Goal: Task Accomplishment & Management: Complete application form

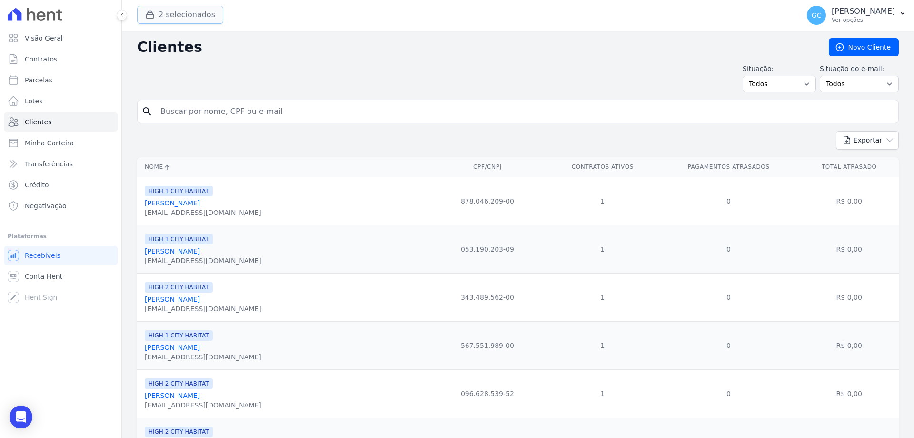
click at [181, 16] on button "2 selecionados" at bounding box center [180, 15] width 86 height 18
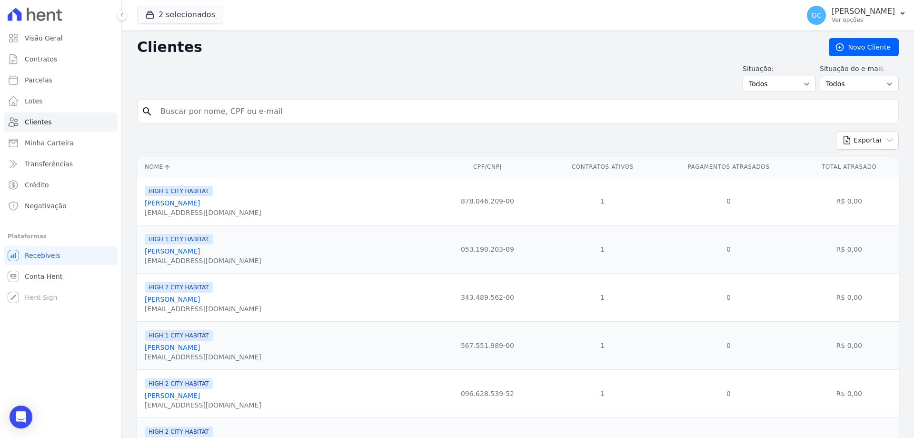
drag, startPoint x: 235, startPoint y: 114, endPoint x: 210, endPoint y: 114, distance: 25.7
click at [235, 114] on input "search" at bounding box center [525, 111] width 740 height 19
click at [173, 113] on input "search" at bounding box center [525, 111] width 740 height 19
type input "[PERSON_NAME]"
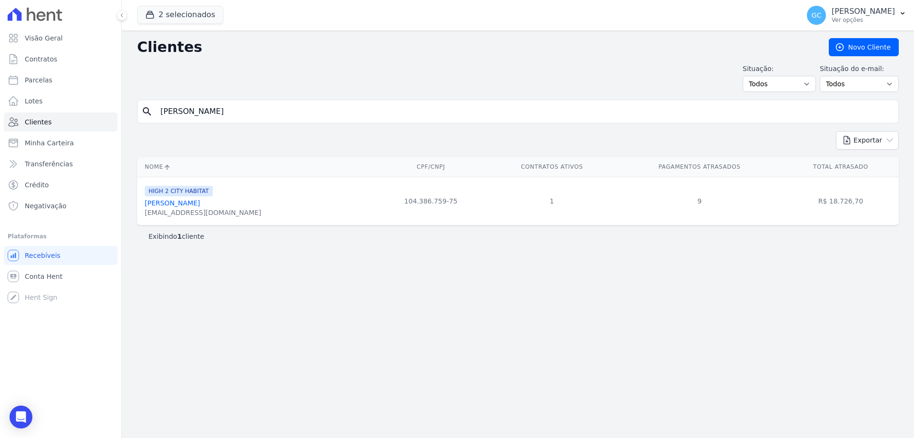
click at [200, 205] on link "[PERSON_NAME]" at bounding box center [172, 203] width 55 height 8
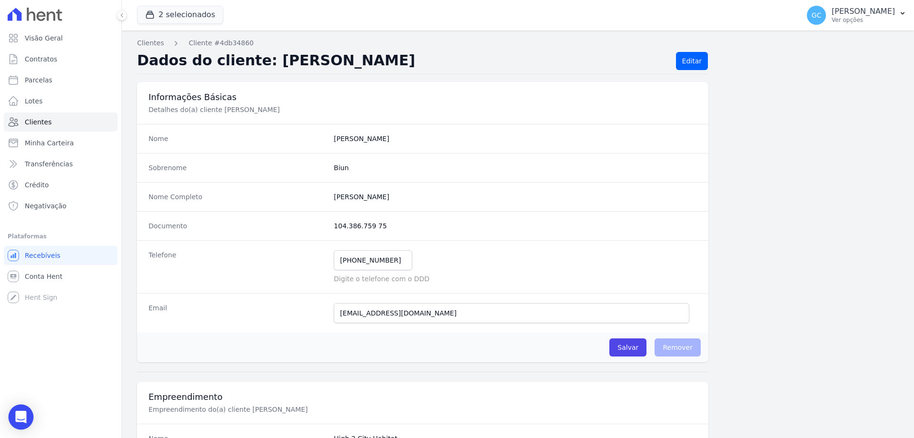
click at [24, 419] on icon "Open Intercom Messenger" at bounding box center [21, 417] width 12 height 12
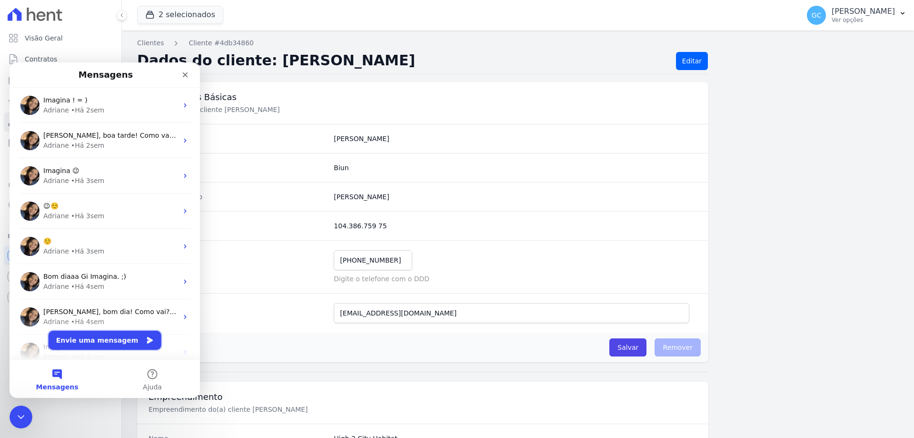
click at [112, 340] on button "Envie uma mensagem" at bounding box center [105, 340] width 113 height 19
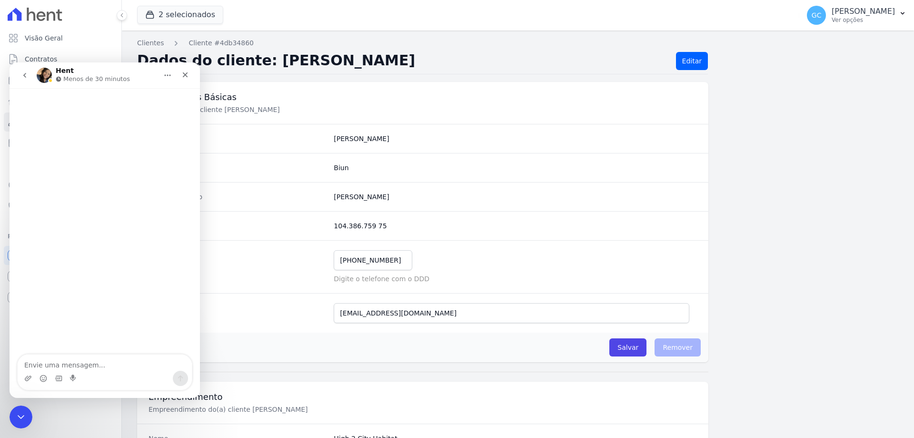
click at [82, 360] on textarea "Envie uma mensagem..." at bounding box center [105, 362] width 174 height 16
type textarea "Bom dia, tudo bem?"
drag, startPoint x: 332, startPoint y: 201, endPoint x: 422, endPoint y: 201, distance: 90.0
click at [422, 201] on completo "[PERSON_NAME]" at bounding box center [515, 197] width 363 height 10
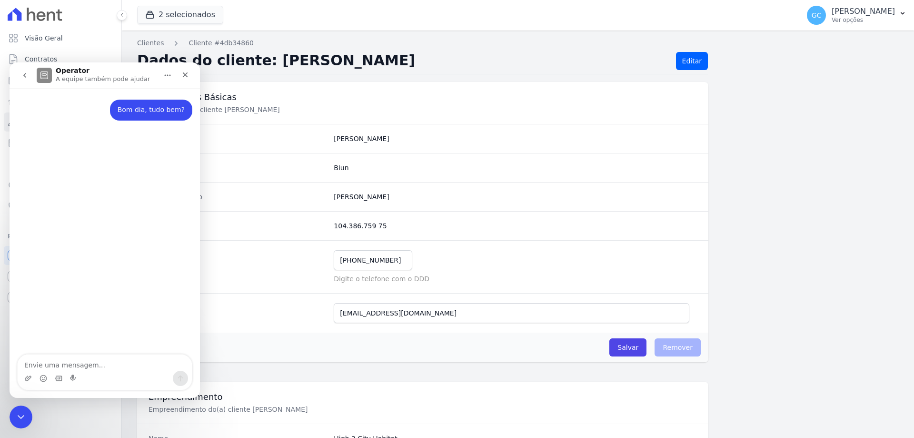
copy completo "[PERSON_NAME]"
click at [71, 361] on textarea "Envie uma mensagem..." at bounding box center [105, 362] width 174 height 16
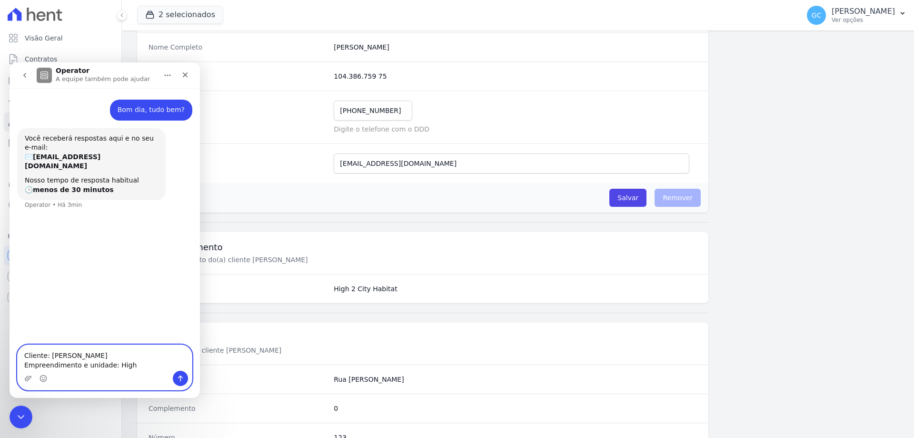
scroll to position [143, 0]
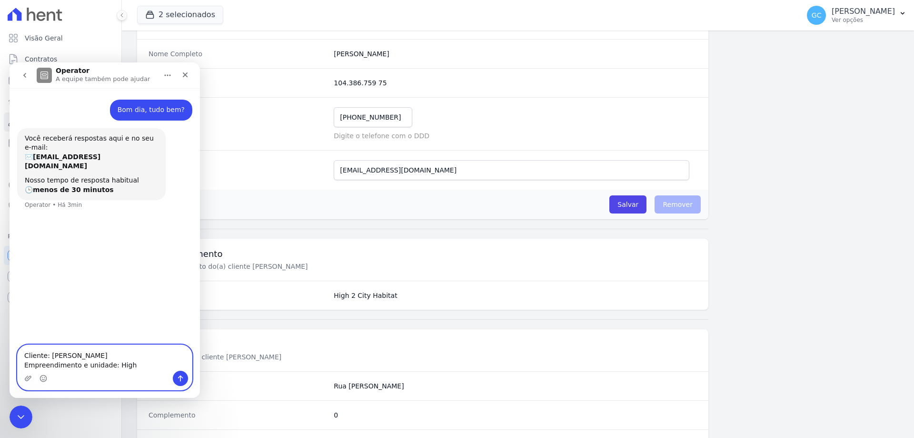
click at [104, 364] on textarea "Cliente: [PERSON_NAME] Empreendimento e unidade: High" at bounding box center [105, 358] width 174 height 26
drag, startPoint x: 105, startPoint y: 365, endPoint x: 76, endPoint y: 367, distance: 29.1
click at [76, 367] on textarea "Cliente: [PERSON_NAME] Empreendimento e unidade: High" at bounding box center [105, 358] width 174 height 26
click at [106, 363] on textarea "Cliente: [PERSON_NAME] Empreendimento: High" at bounding box center [105, 358] width 174 height 26
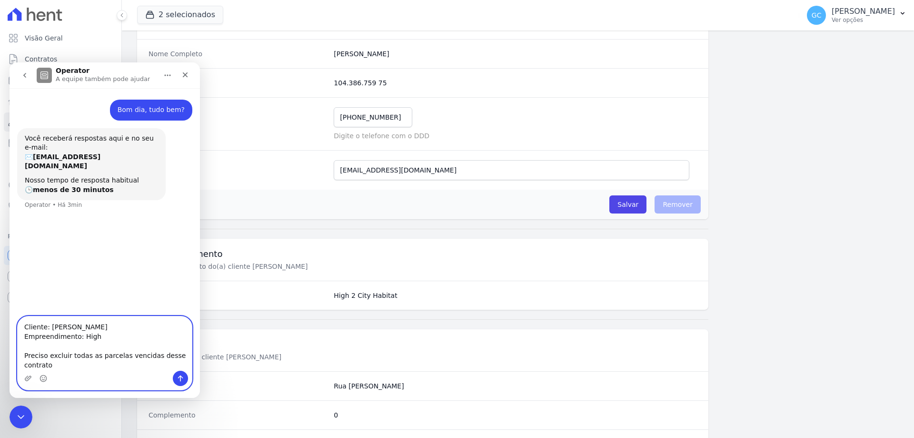
type textarea "Cliente: [PERSON_NAME] Empreendimento: High Preciso excluir todas as parcelas v…"
click at [183, 377] on icon "Enviar uma mensagem" at bounding box center [181, 378] width 8 height 8
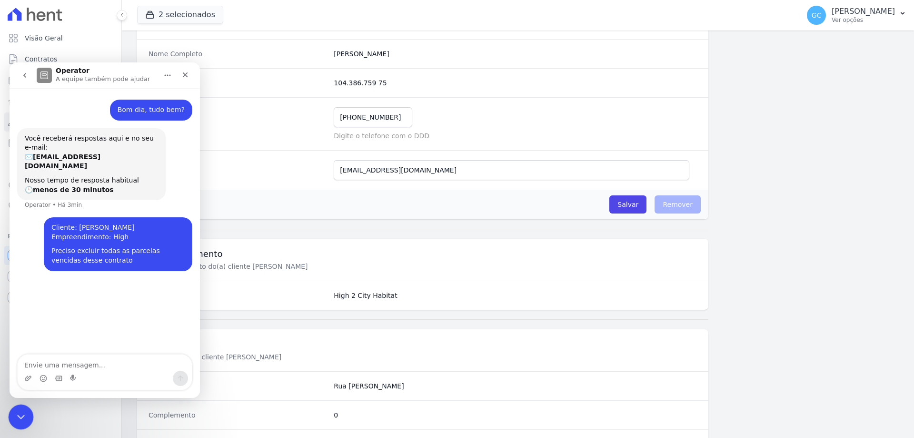
click at [14, 417] on icon "Encerramento do Messenger da Intercom" at bounding box center [19, 415] width 11 height 11
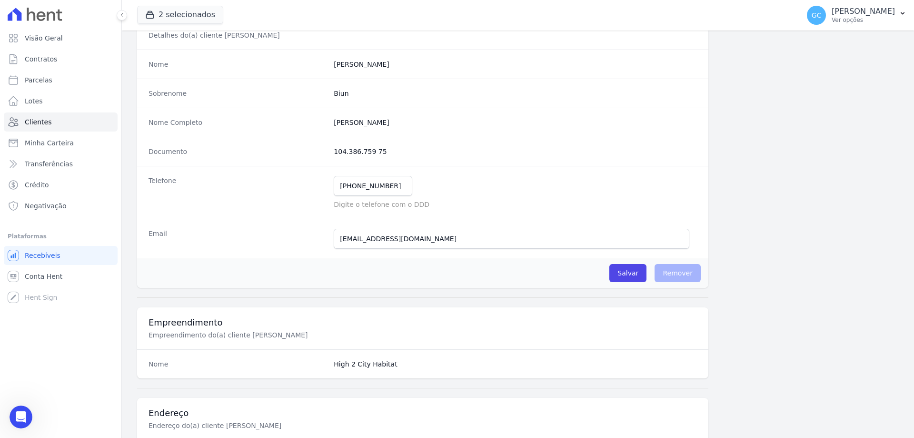
scroll to position [0, 0]
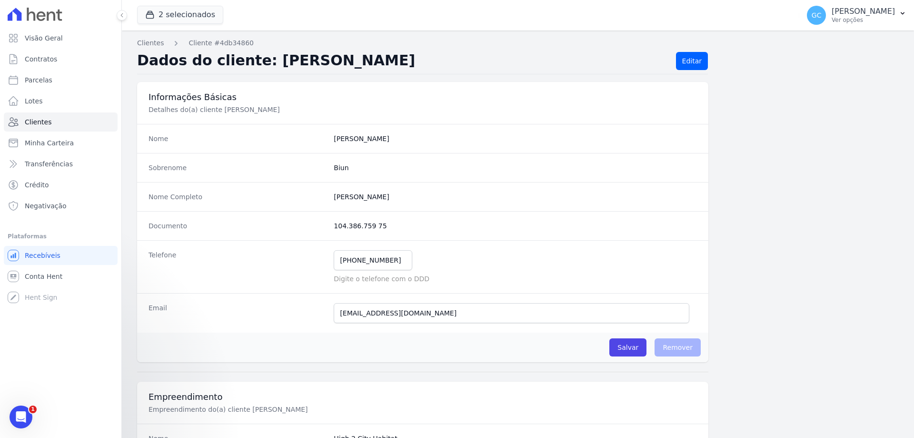
drag, startPoint x: 215, startPoint y: 110, endPoint x: 300, endPoint y: 112, distance: 84.8
click at [301, 110] on p "Detalhes do(a) cliente [PERSON_NAME]" at bounding box center [309, 110] width 320 height 10
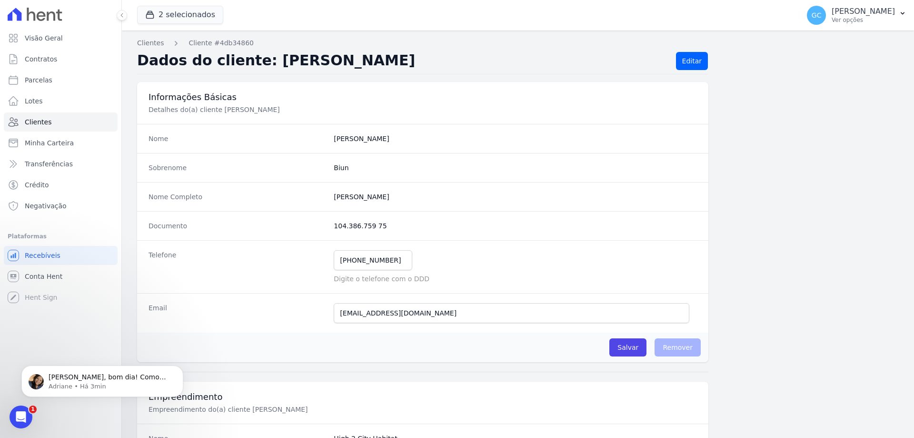
copy p "[PERSON_NAME]"
click at [100, 385] on p "Adriane • Há 3min" at bounding box center [110, 386] width 123 height 9
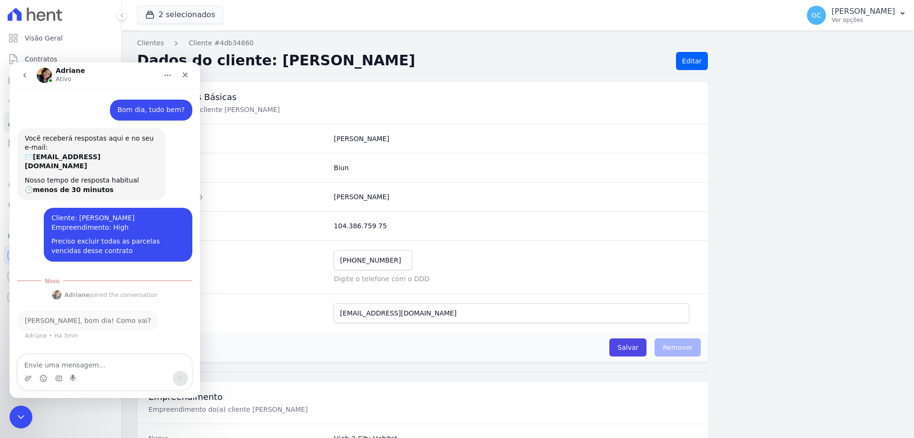
scroll to position [1, 0]
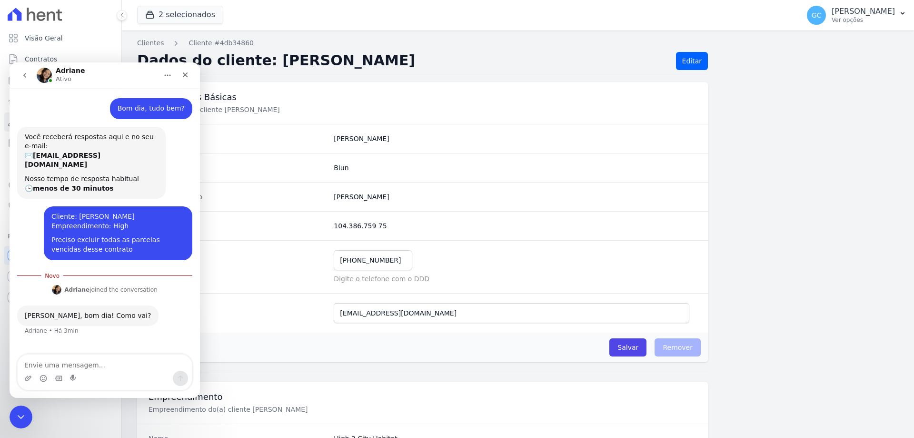
drag, startPoint x: 90, startPoint y: 369, endPoint x: 84, endPoint y: 364, distance: 8.2
click at [88, 368] on textarea "Envie uma mensagem..." at bounding box center [105, 362] width 174 height 16
click at [84, 364] on textarea "Envie uma mensagem..." at bounding box center [105, 362] width 174 height 16
type textarea "Tudo certinho"
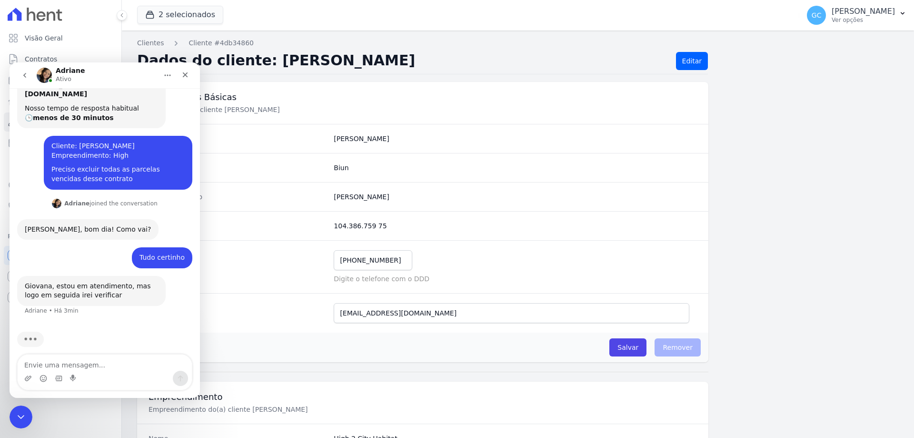
scroll to position [34, 0]
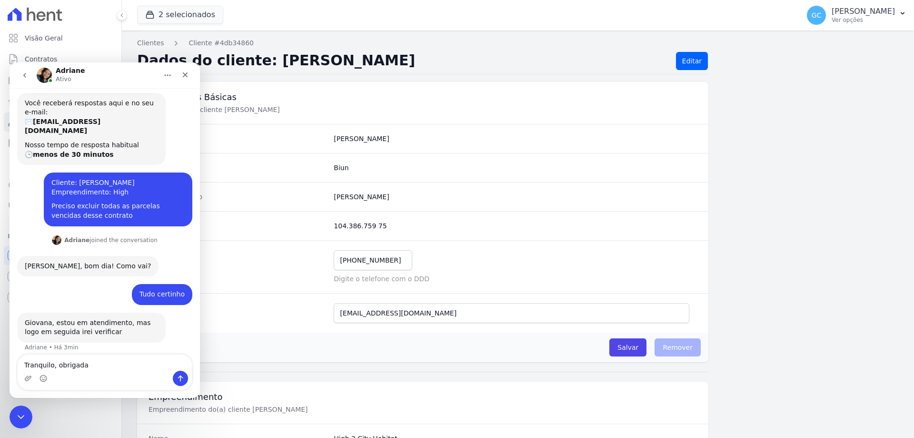
type textarea "Tranquilo, obrigada"
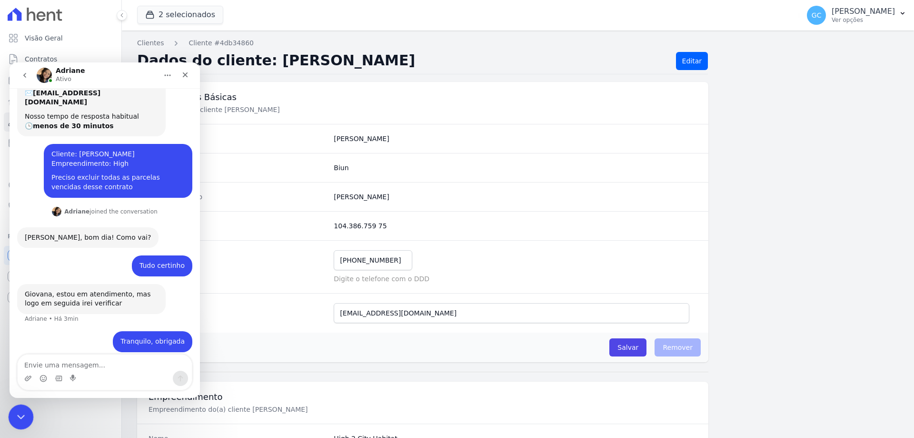
click at [14, 414] on icon "Encerramento do Messenger da Intercom" at bounding box center [19, 415] width 11 height 11
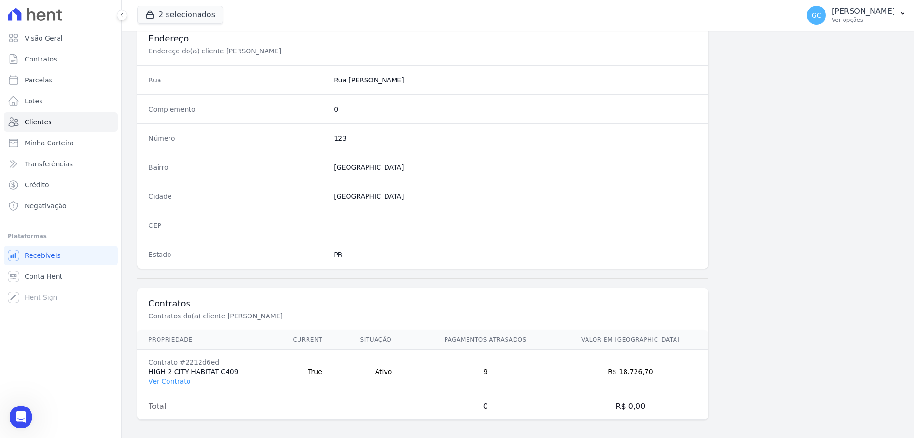
scroll to position [453, 0]
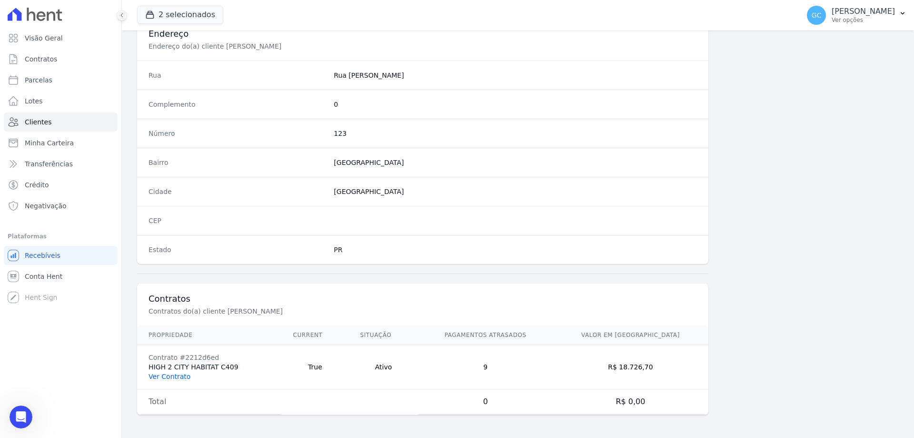
click at [181, 379] on link "Ver Contrato" at bounding box center [170, 376] width 42 height 8
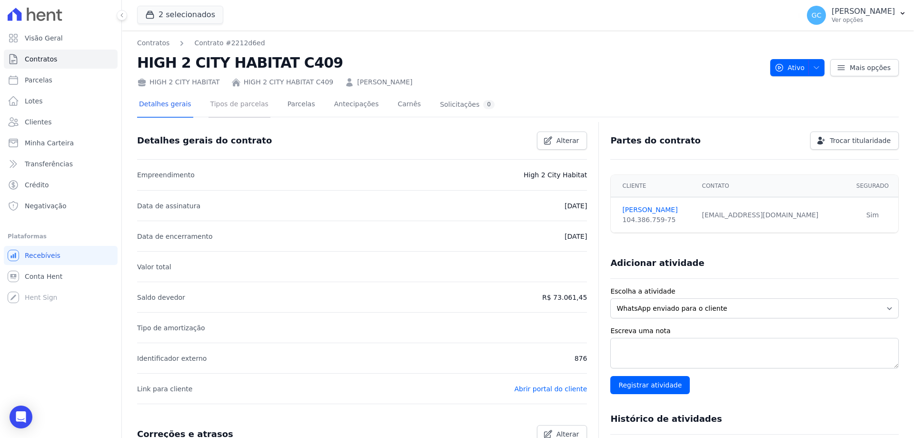
click at [240, 107] on link "Tipos de parcelas" at bounding box center [240, 104] width 62 height 25
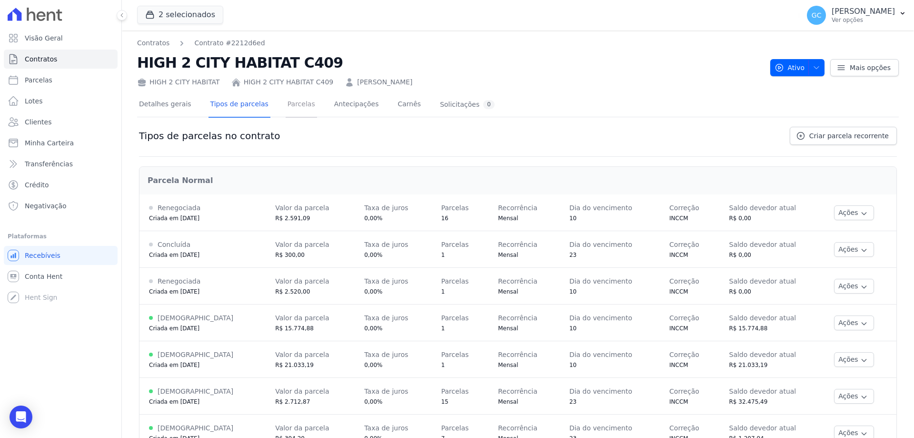
click at [290, 106] on link "Parcelas" at bounding box center [301, 104] width 31 height 25
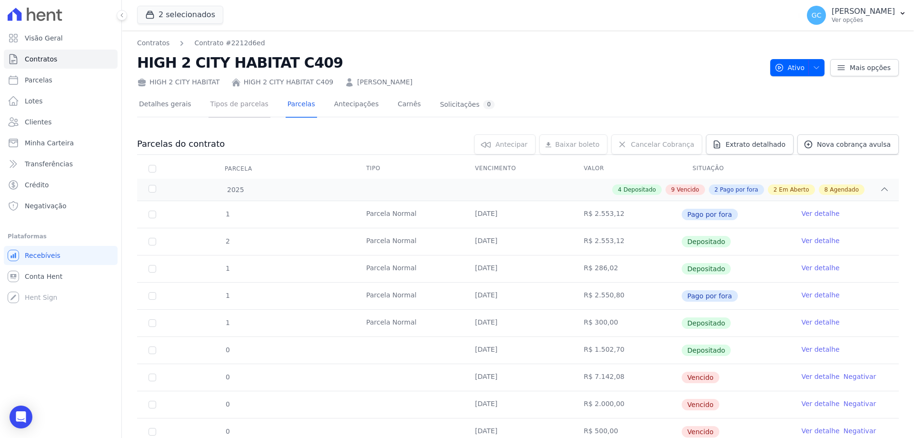
click at [236, 104] on link "Tipos de parcelas" at bounding box center [240, 104] width 62 height 25
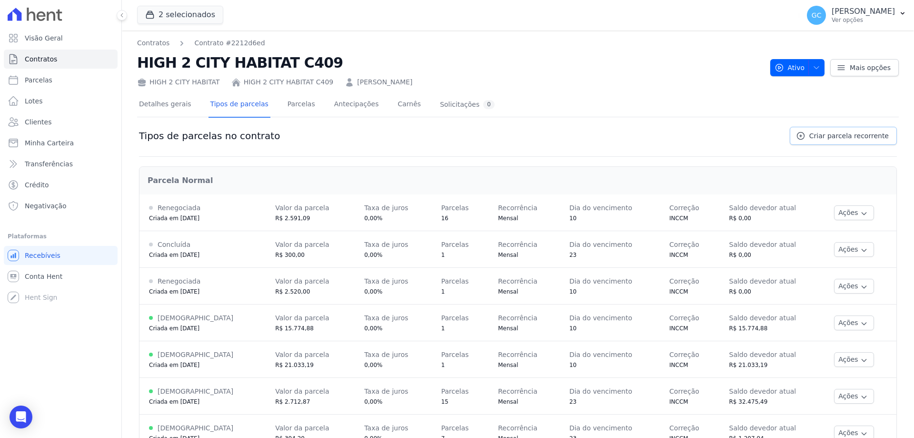
click at [835, 137] on span "Criar parcela recorrente" at bounding box center [850, 136] width 80 height 10
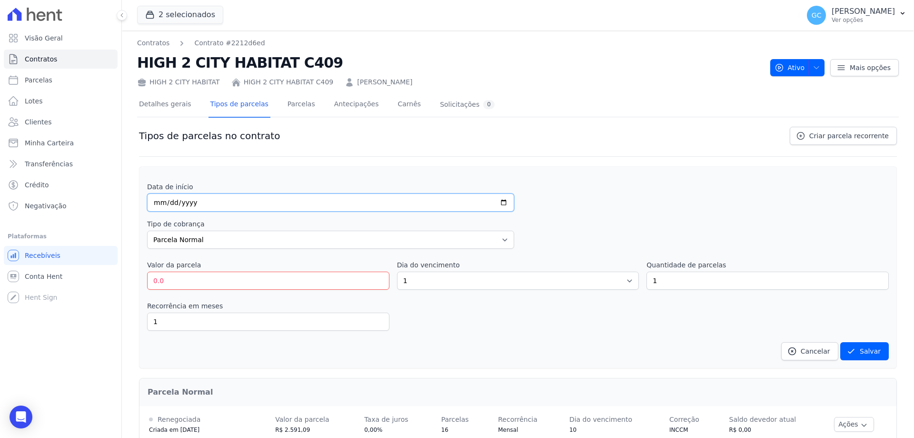
click at [157, 204] on input "date" at bounding box center [330, 202] width 367 height 18
type input "[DATE]"
drag, startPoint x: 188, startPoint y: 283, endPoint x: 140, endPoint y: 282, distance: 48.1
click at [140, 282] on div "Data de início [DATE] Tipo de cobrança Parcela Normal Entrada Sinal Intercalada…" at bounding box center [518, 267] width 758 height 202
type input "1727.87"
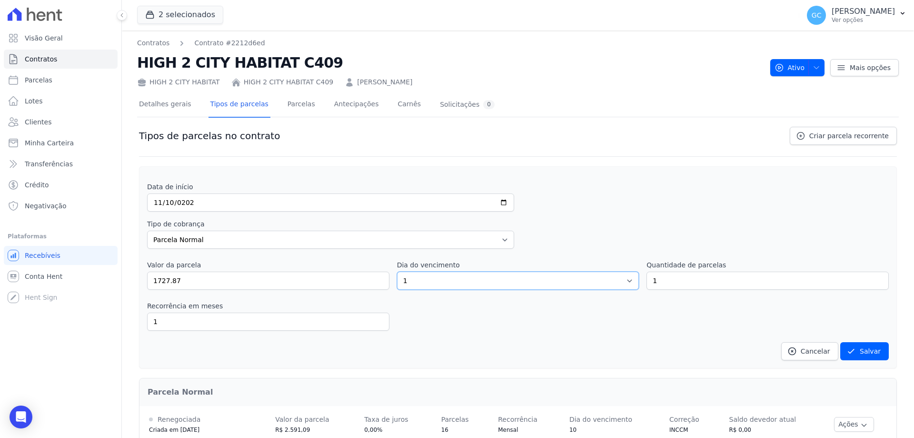
click at [415, 279] on select "1 2 3 4 5 6 7 8 9 10 11 12 13 14 15 16 17 18 19 20 21 22 23 24 25 26 27 28 29 3…" at bounding box center [518, 280] width 242 height 18
select select "10"
click at [397, 271] on select "1 2 3 4 5 6 7 8 9 10 11 12 13 14 15 16 17 18 19 20 21 22 23 24 25 26 27 28 29 3…" at bounding box center [518, 280] width 242 height 18
drag, startPoint x: 662, startPoint y: 280, endPoint x: 631, endPoint y: 280, distance: 31.0
click at [631, 280] on div "Valor da parcela 1727.87 Dia do vencimento 1 2 3 4 5 6 7 8 9 10 11 12 13 14 15 …" at bounding box center [518, 275] width 742 height 30
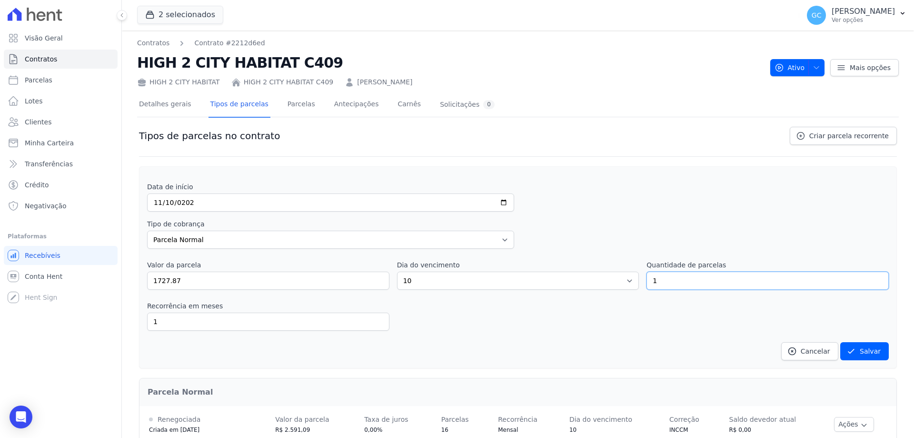
click at [653, 280] on input "1" at bounding box center [768, 280] width 242 height 18
drag, startPoint x: 652, startPoint y: 281, endPoint x: 644, endPoint y: 280, distance: 7.6
click at [647, 280] on input "1" at bounding box center [768, 280] width 242 height 18
type input "9"
click at [543, 339] on div "Data de início [DATE] Tipo de cobrança Parcela Normal Entrada Sinal Intercalada…" at bounding box center [518, 271] width 742 height 178
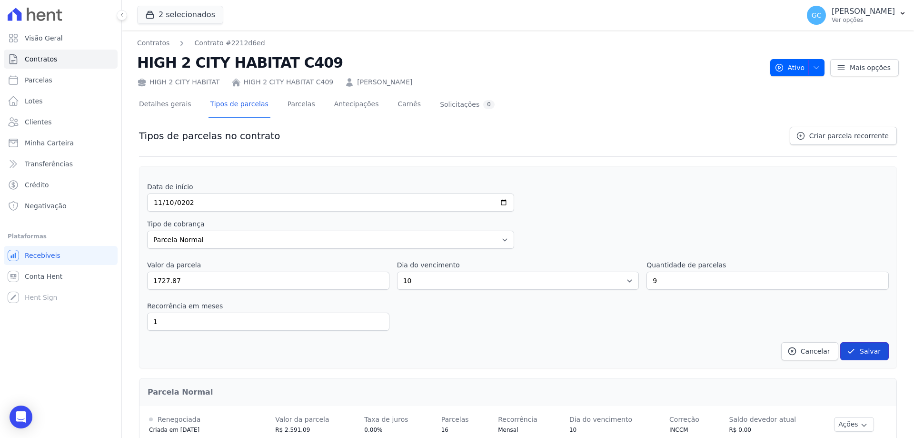
click at [854, 351] on button "Salvar" at bounding box center [865, 351] width 49 height 18
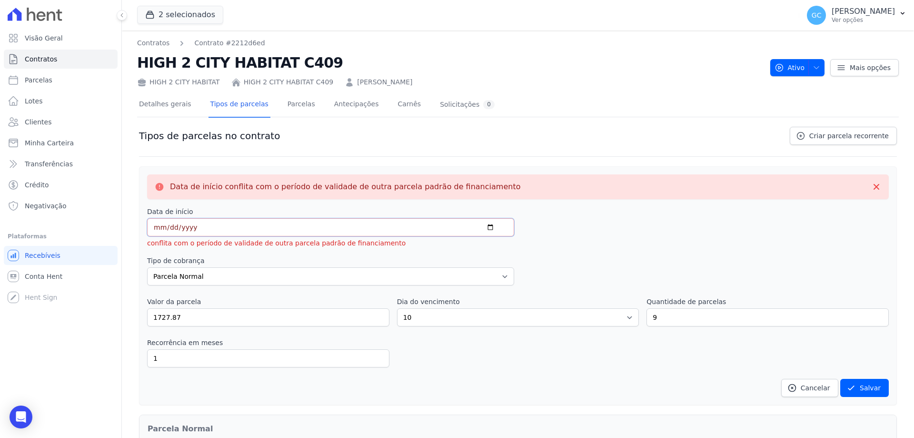
click at [492, 228] on input "[DATE]" at bounding box center [330, 227] width 367 height 18
click at [487, 226] on input "[DATE]" at bounding box center [330, 227] width 367 height 18
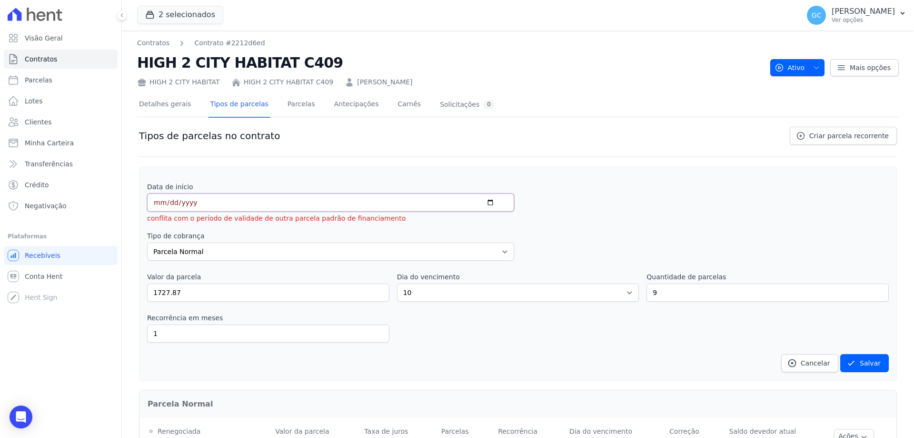
drag, startPoint x: 211, startPoint y: 198, endPoint x: 201, endPoint y: 201, distance: 9.9
click at [210, 199] on input "[DATE]" at bounding box center [330, 202] width 367 height 18
click at [598, 222] on div "Data de início [DATE] conflita com o período de validade de outra parcela padrã…" at bounding box center [518, 202] width 742 height 41
click at [157, 201] on input "[DATE]" at bounding box center [330, 202] width 367 height 18
type input "[DATE]"
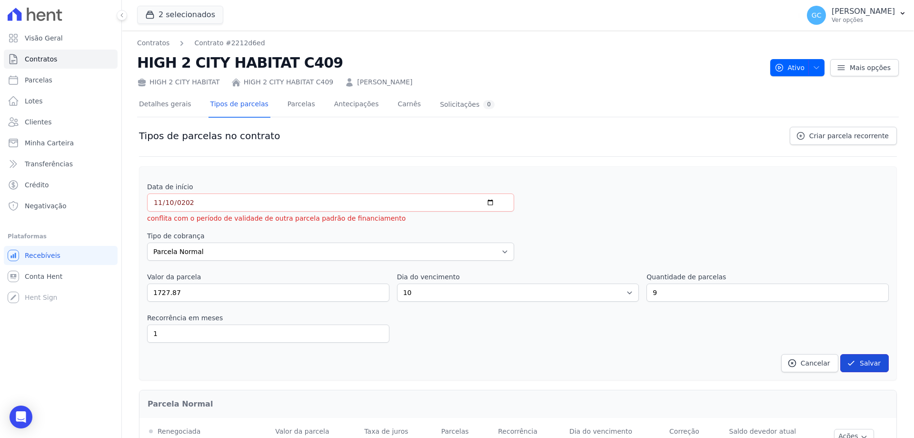
click at [863, 358] on button "Salvar" at bounding box center [865, 363] width 49 height 18
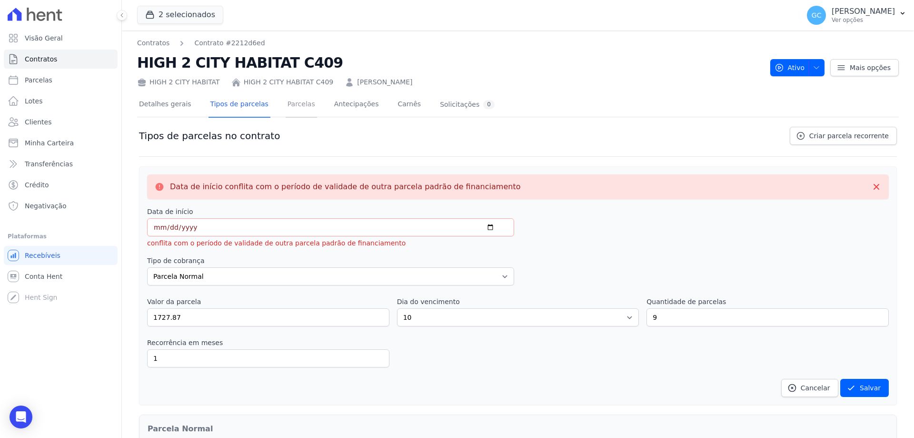
click at [286, 107] on link "Parcelas" at bounding box center [301, 104] width 31 height 25
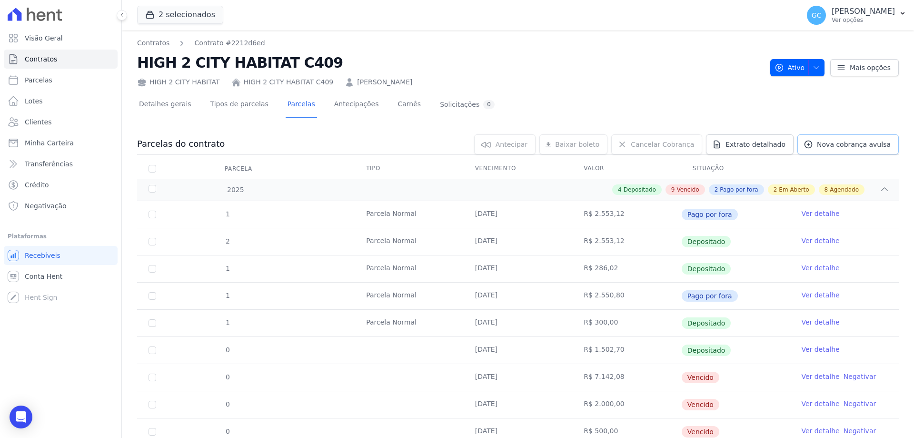
click at [819, 147] on span "Nova cobrança avulsa" at bounding box center [854, 145] width 74 height 10
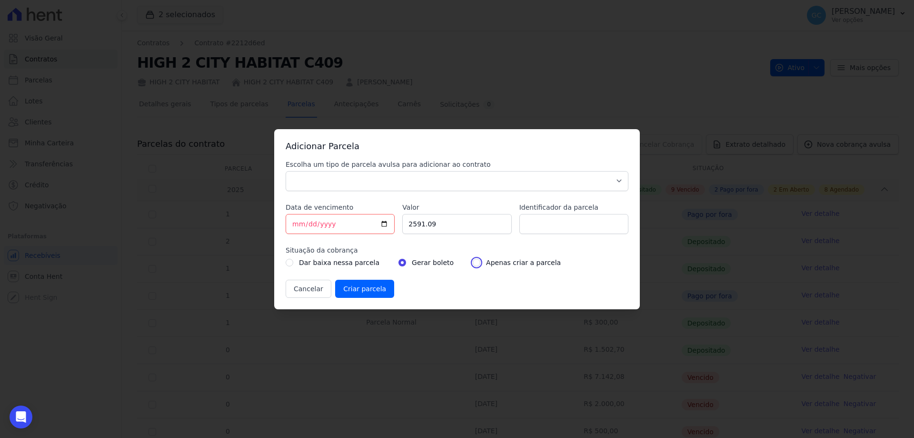
click at [473, 264] on input "radio" at bounding box center [477, 263] width 8 height 8
radio input "true"
click at [380, 181] on select "Parcela Normal Sinal Caução Intercalada Chaves Pré Chaves Pós Chaves Taxas Quit…" at bounding box center [457, 181] width 343 height 20
select select "standard"
click at [286, 171] on select "Parcela Normal Sinal Caução Intercalada Chaves Pré Chaves Pós Chaves Taxas Quit…" at bounding box center [457, 181] width 343 height 20
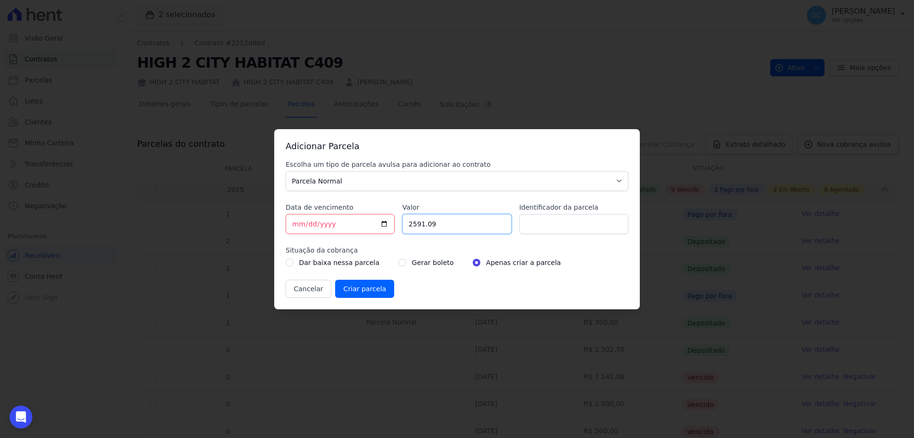
drag, startPoint x: 441, startPoint y: 223, endPoint x: 397, endPoint y: 213, distance: 44.4
click at [401, 219] on div "Escolha um tipo de parcela avulsa para adicionar ao contrato Parcela Normal Sin…" at bounding box center [457, 229] width 343 height 138
type input "1727.87"
click at [298, 224] on input "[DATE]" at bounding box center [340, 224] width 109 height 20
type input "[DATE]"
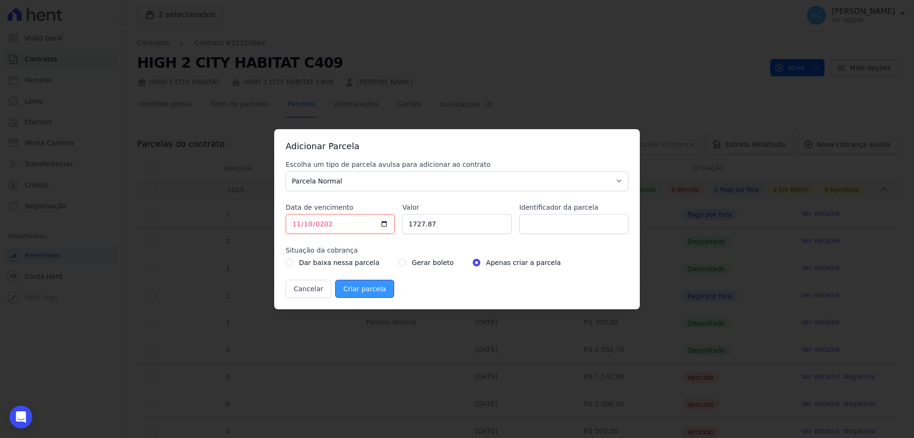
click at [371, 289] on input "Criar parcela" at bounding box center [364, 289] width 59 height 18
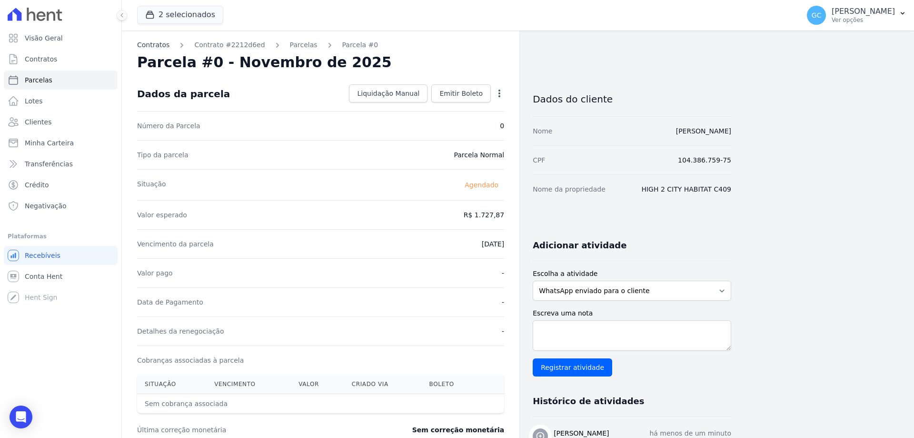
click at [162, 41] on link "Contratos" at bounding box center [153, 45] width 32 height 10
click at [290, 43] on link "Parcelas" at bounding box center [304, 45] width 28 height 10
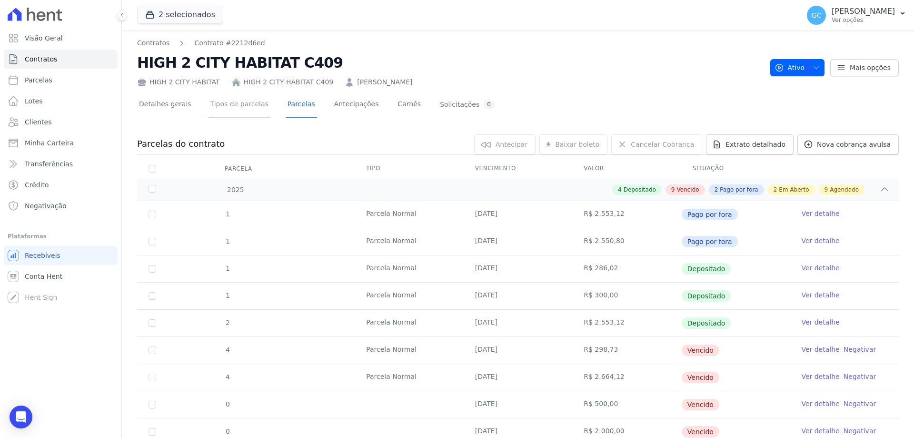
click at [240, 107] on link "Tipos de parcelas" at bounding box center [240, 104] width 62 height 25
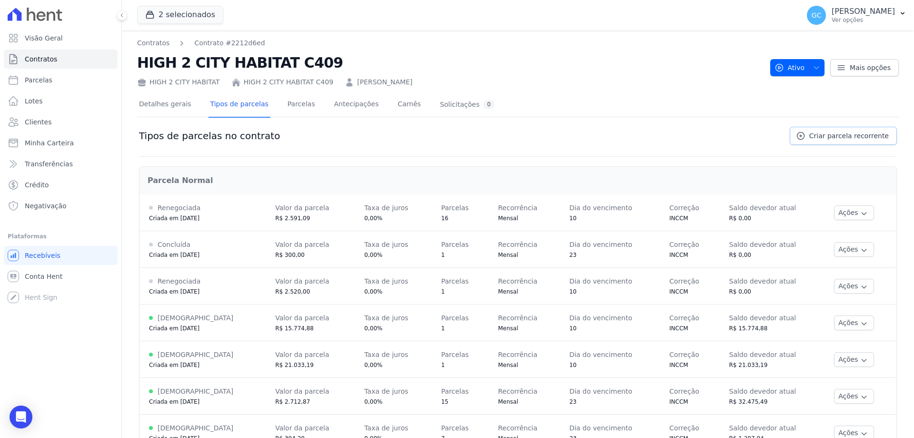
click at [815, 130] on link "Criar parcela recorrente" at bounding box center [843, 136] width 107 height 18
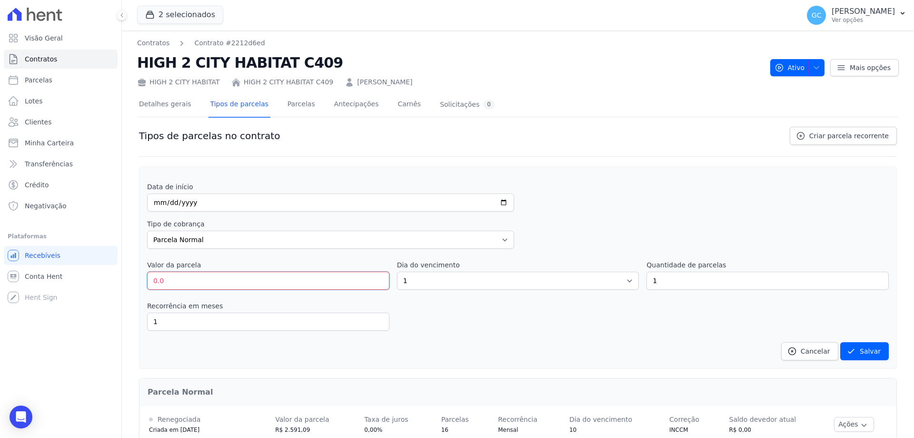
click at [166, 277] on input "0.0" at bounding box center [268, 280] width 242 height 18
drag, startPoint x: 203, startPoint y: 285, endPoint x: 119, endPoint y: 285, distance: 83.8
click at [119, 285] on div "Visão Geral Contratos [GEOGRAPHIC_DATA] Lotes Clientes Minha Carteira Transferê…" at bounding box center [457, 219] width 914 height 438
type input "1727.87"
click at [417, 278] on select "1 2 3 4 5 6 7 8 9 10 11 12 13 14 15 16 17 18 19 20 21 22 23 24 25 26 27 28 29 3…" at bounding box center [518, 280] width 242 height 18
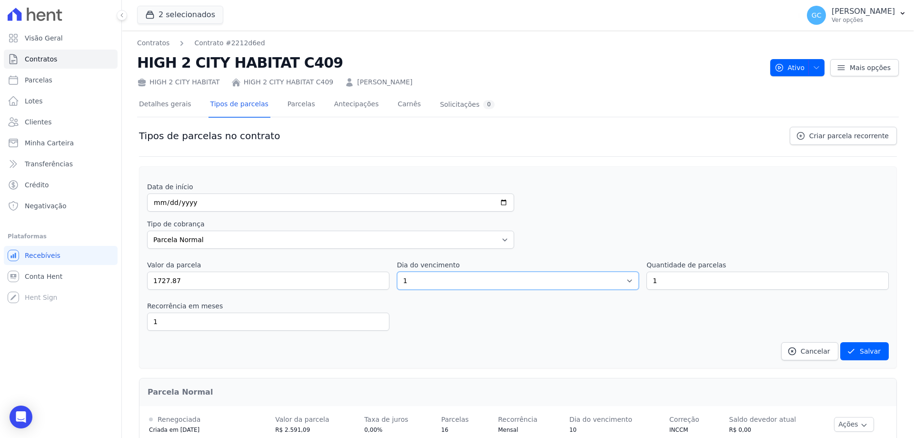
select select "10"
click at [397, 271] on select "1 2 3 4 5 6 7 8 9 10 11 12 13 14 15 16 17 18 19 20 21 22 23 24 25 26 27 28 29 3…" at bounding box center [518, 280] width 242 height 18
click at [661, 281] on input "1" at bounding box center [768, 280] width 242 height 18
drag, startPoint x: 673, startPoint y: 284, endPoint x: 616, endPoint y: 276, distance: 57.8
click at [616, 276] on div "Valor da parcela 1727.87 Dia do vencimento 1 2 3 4 5 6 7 8 9 10 11 12 13 14 15 …" at bounding box center [518, 275] width 742 height 30
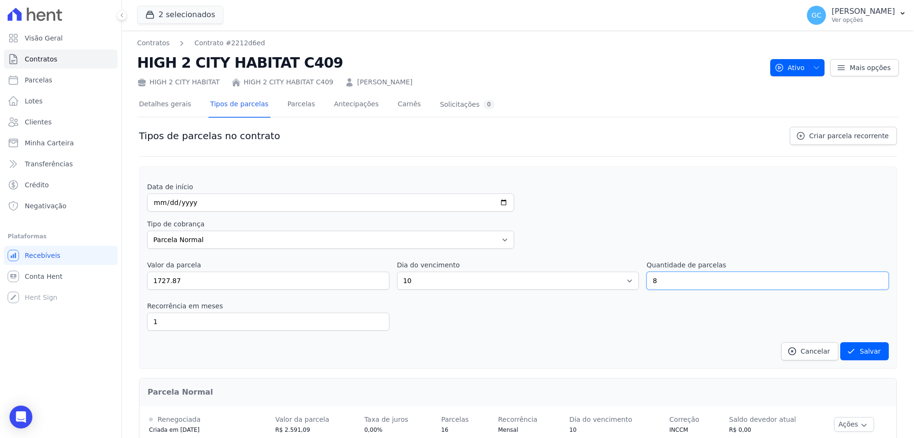
type input "8"
click at [214, 248] on select "Parcela Normal Entrada Sinal Intercalada Chaves Pré-chaves Pós-chaves Impostos …" at bounding box center [330, 240] width 367 height 18
click at [205, 208] on input "date" at bounding box center [330, 202] width 367 height 18
type input "[DATE]"
click at [859, 354] on button "Salvar" at bounding box center [865, 351] width 49 height 18
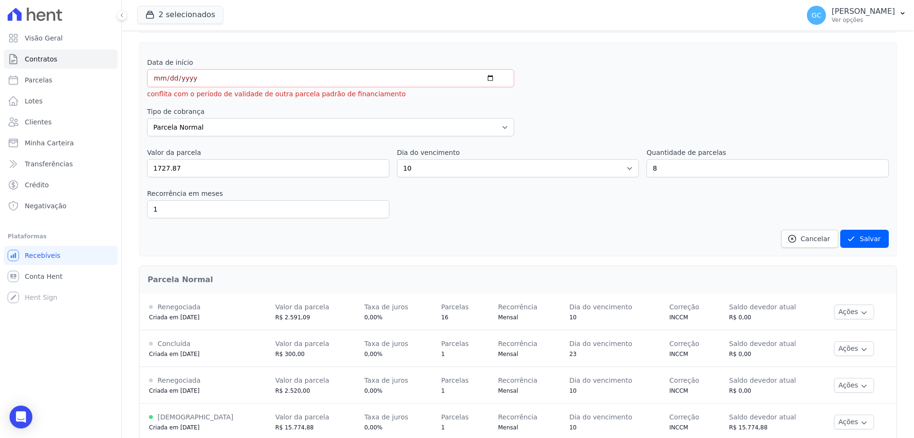
scroll to position [143, 0]
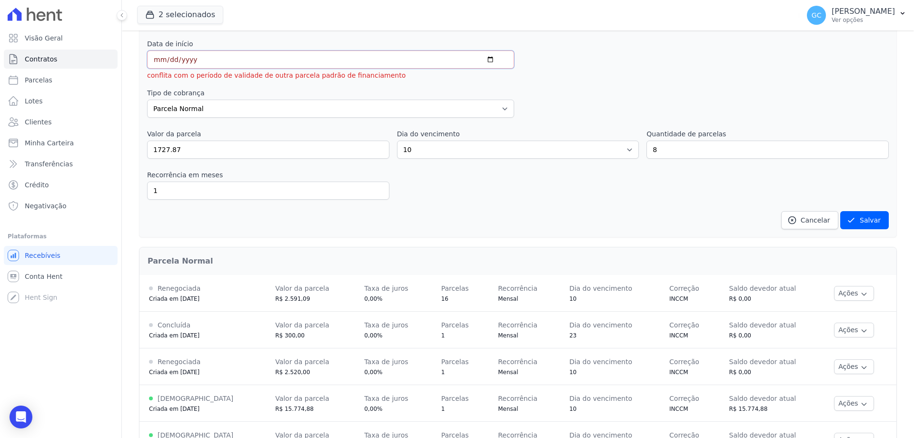
click at [172, 60] on input "[DATE]" at bounding box center [330, 59] width 367 height 18
click at [168, 59] on input "[DATE]" at bounding box center [330, 59] width 367 height 18
type input "[DATE]"
click at [866, 219] on button "Salvar" at bounding box center [865, 220] width 49 height 18
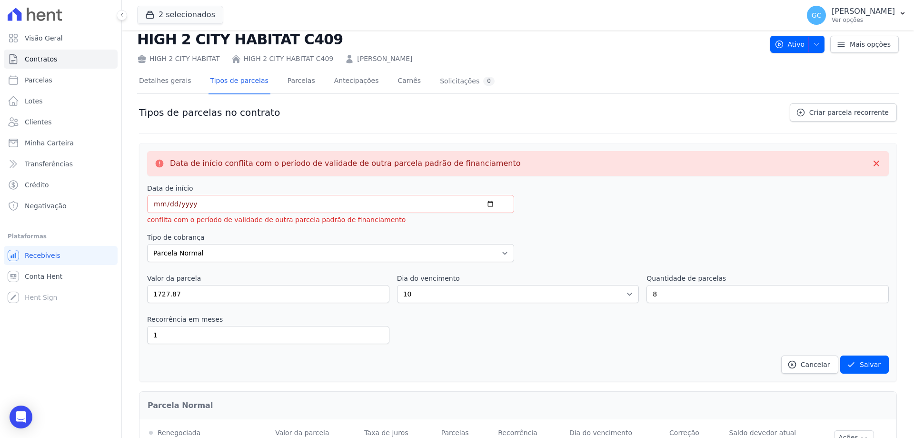
scroll to position [0, 0]
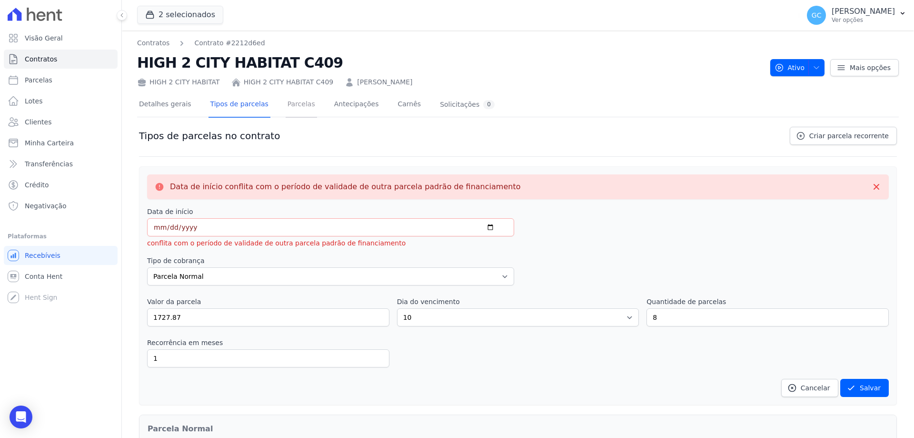
click at [288, 107] on link "Parcelas" at bounding box center [301, 104] width 31 height 25
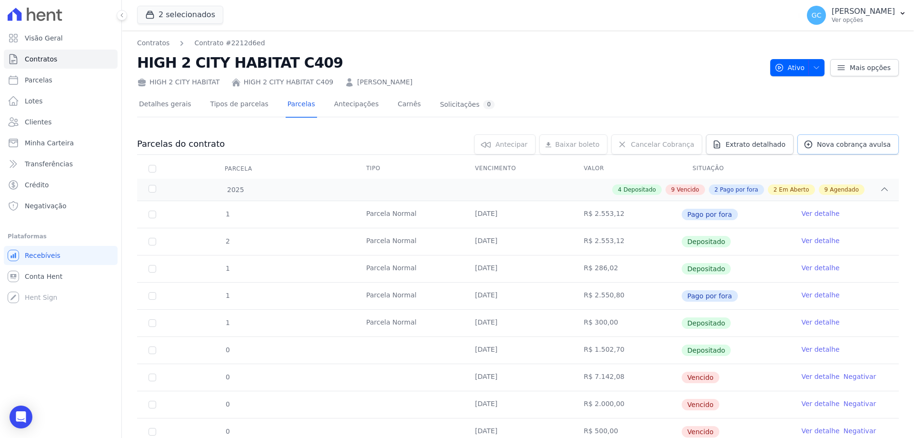
click at [828, 143] on span "Nova cobrança avulsa" at bounding box center [854, 145] width 74 height 10
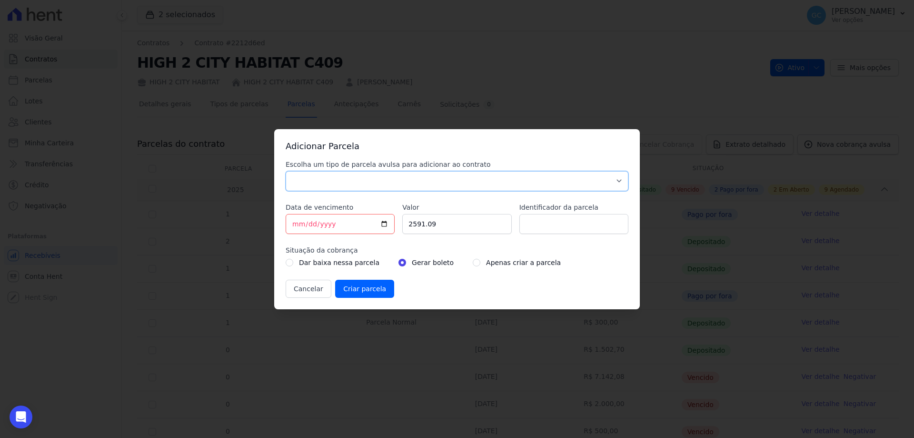
click at [344, 187] on select "Parcela Normal Sinal Caução Intercalada Chaves Pré Chaves Pós Chaves Taxas Quit…" at bounding box center [457, 181] width 343 height 20
select select "standard"
click at [286, 171] on select "Parcela Normal Sinal Caução Intercalada Chaves Pré Chaves Pós Chaves Taxas Quit…" at bounding box center [457, 181] width 343 height 20
click at [297, 222] on input "[DATE]" at bounding box center [340, 224] width 109 height 20
type input "[DATE]"
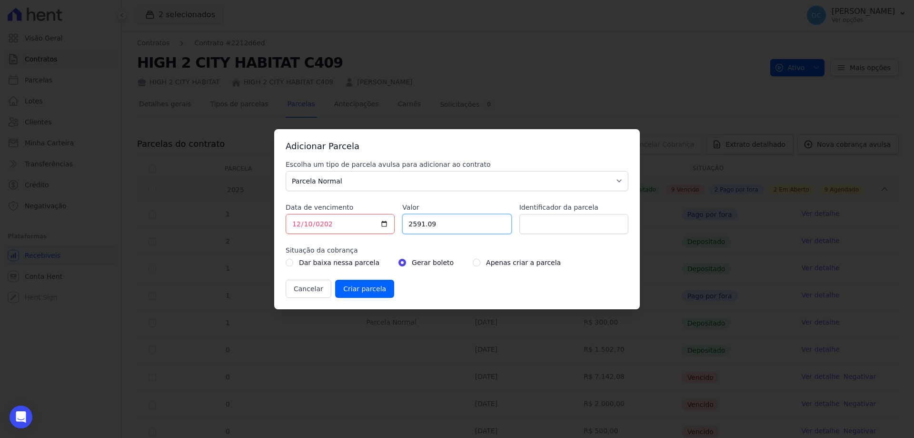
click at [424, 226] on input "2591.09" at bounding box center [456, 224] width 109 height 20
drag, startPoint x: 450, startPoint y: 224, endPoint x: 391, endPoint y: 219, distance: 58.8
click at [391, 219] on div "Escolha um tipo de parcela avulsa para adicionar ao contrato Parcela Normal Sin…" at bounding box center [457, 229] width 343 height 138
click at [463, 232] on input "2591.09" at bounding box center [456, 224] width 109 height 20
drag, startPoint x: 454, startPoint y: 227, endPoint x: 382, endPoint y: 217, distance: 73.1
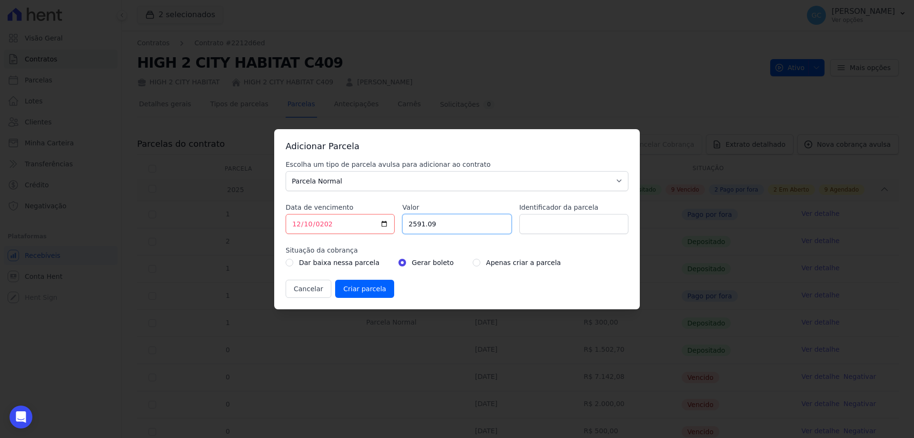
click at [382, 217] on div "Escolha um tipo de parcela avulsa para adicionar ao contrato Parcela Normal Sin…" at bounding box center [457, 229] width 343 height 138
paste input "1.72787"
type input "1.72787"
click at [473, 264] on input "radio" at bounding box center [477, 263] width 8 height 8
radio input "true"
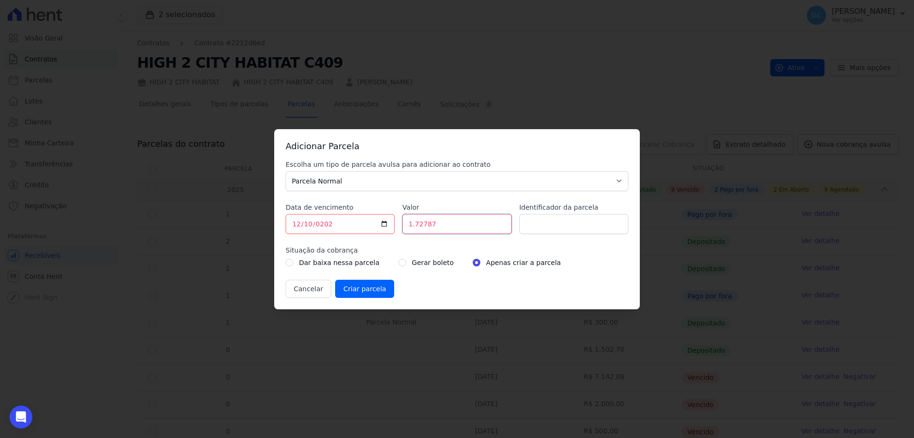
click at [442, 224] on input "1.72787" at bounding box center [456, 224] width 109 height 20
drag, startPoint x: 439, startPoint y: 223, endPoint x: 333, endPoint y: 216, distance: 106.0
click at [333, 216] on div "Escolha um tipo de parcela avulsa para adicionar ao contrato Parcela Normal Sin…" at bounding box center [457, 229] width 343 height 138
type input "1727.87"
click at [366, 290] on input "Criar parcela" at bounding box center [364, 289] width 59 height 18
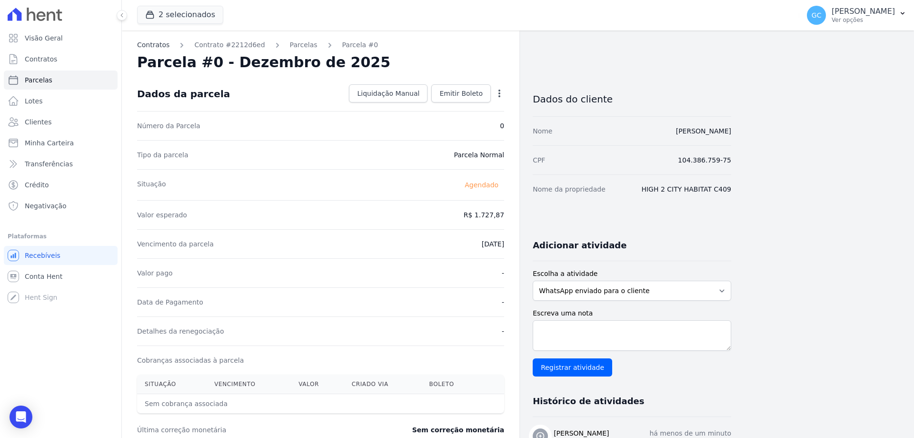
click at [158, 49] on link "Contratos" at bounding box center [153, 45] width 32 height 10
click at [290, 42] on link "Parcelas" at bounding box center [304, 45] width 28 height 10
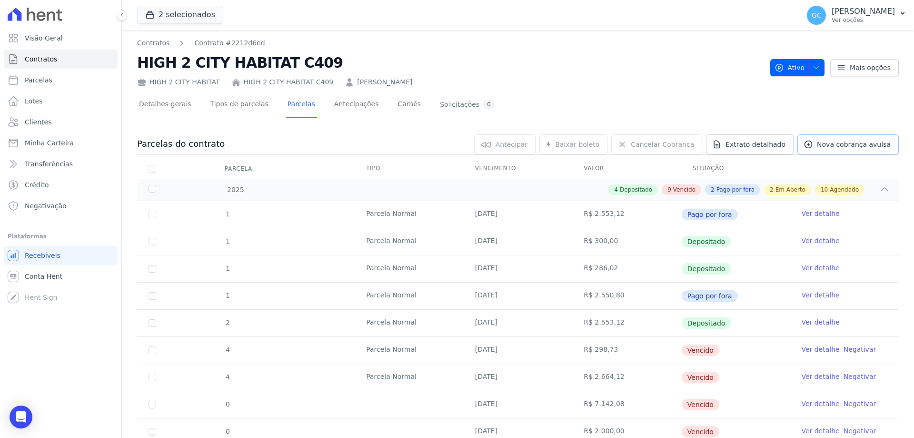
click at [850, 147] on span "Nova cobrança avulsa" at bounding box center [854, 145] width 74 height 10
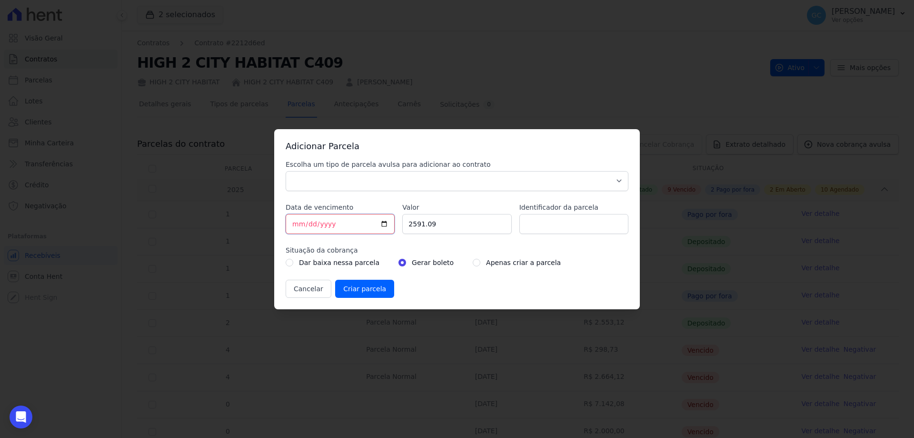
click at [293, 224] on input "[DATE]" at bounding box center [340, 224] width 109 height 20
type input "[DATE]"
click at [331, 182] on select "Parcela Normal Sinal Caução Intercalada Chaves Pré Chaves Pós Chaves Taxas Quit…" at bounding box center [457, 181] width 343 height 20
select select "standard"
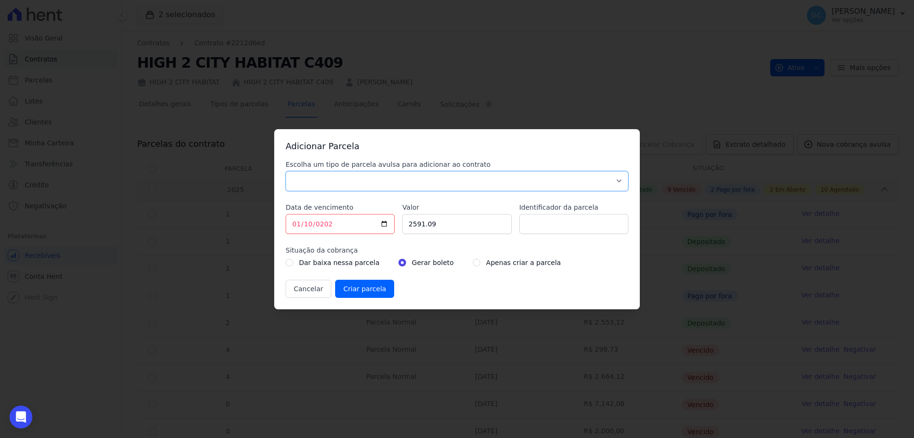
click at [286, 171] on select "Parcela Normal Sinal Caução Intercalada Chaves Pré Chaves Pós Chaves Taxas Quit…" at bounding box center [457, 181] width 343 height 20
click at [473, 264] on div "Apenas criar a parcela" at bounding box center [517, 262] width 88 height 11
click at [473, 263] on div "Apenas criar a parcela" at bounding box center [517, 262] width 88 height 11
click at [473, 262] on div "Apenas criar a parcela" at bounding box center [517, 262] width 88 height 11
click at [473, 262] on input "radio" at bounding box center [477, 263] width 8 height 8
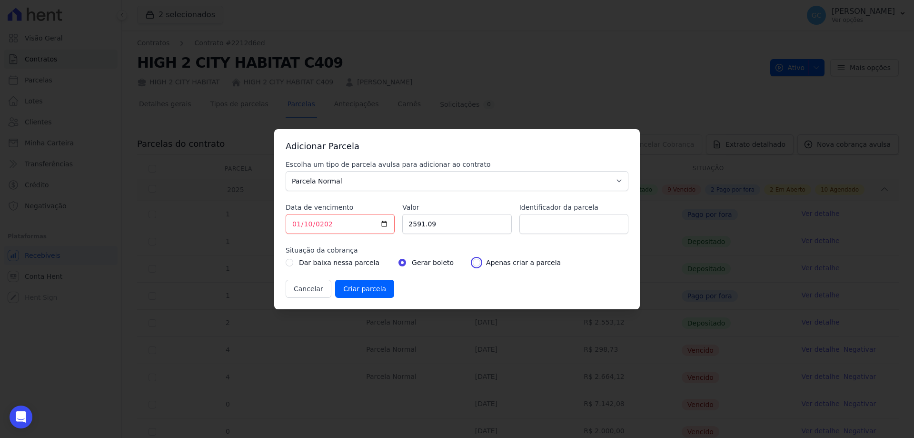
radio input "true"
drag, startPoint x: 448, startPoint y: 220, endPoint x: 390, endPoint y: 220, distance: 57.6
click at [390, 220] on div "Escolha um tipo de parcela avulsa para adicionar ao contrato Parcela Normal Sin…" at bounding box center [457, 229] width 343 height 138
type input "1727.87"
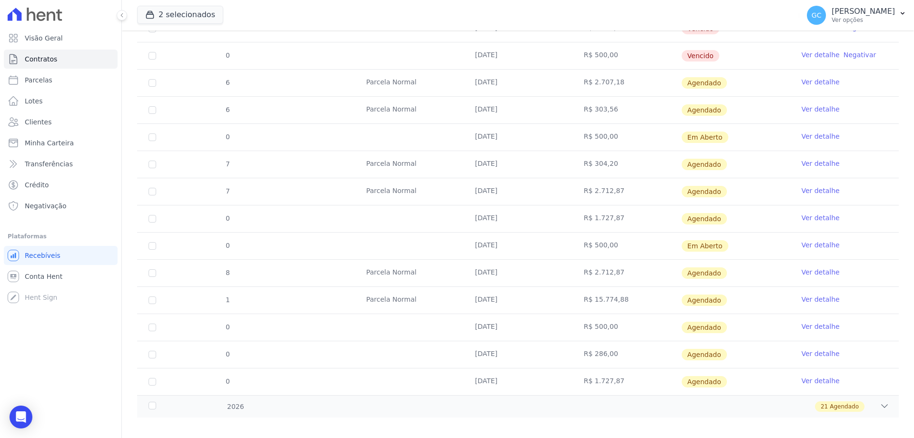
scroll to position [547, 0]
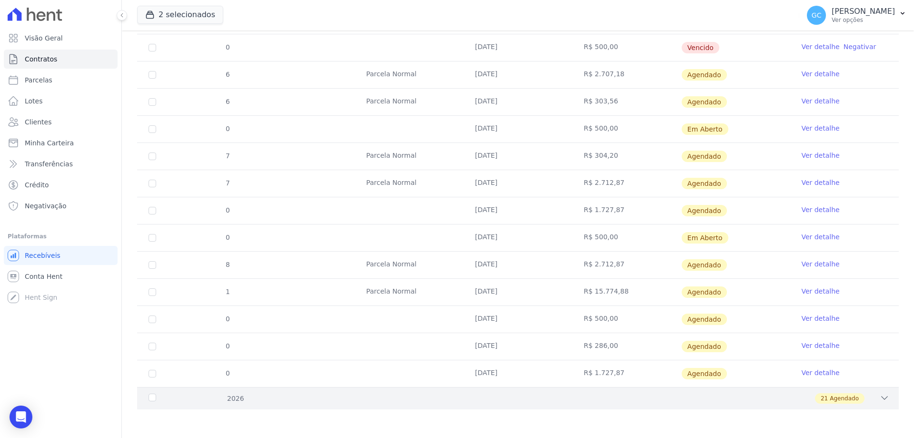
click at [880, 397] on icon at bounding box center [885, 398] width 10 height 10
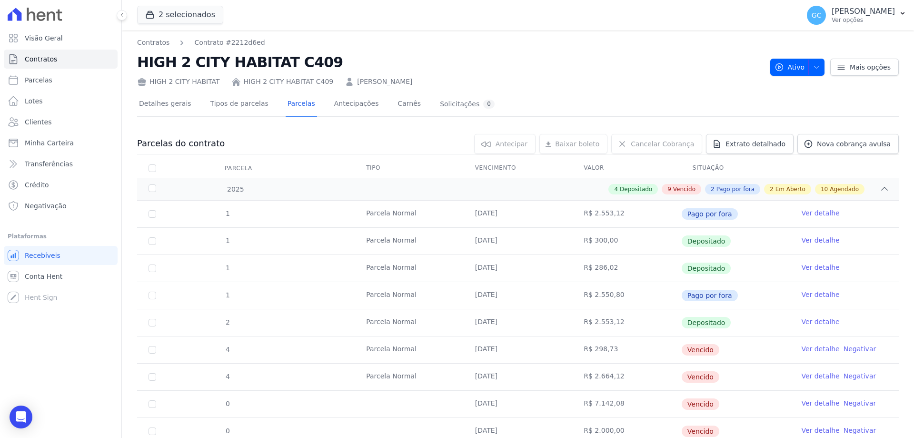
scroll to position [0, 0]
click at [862, 137] on link "Nova cobrança avulsa" at bounding box center [848, 144] width 101 height 20
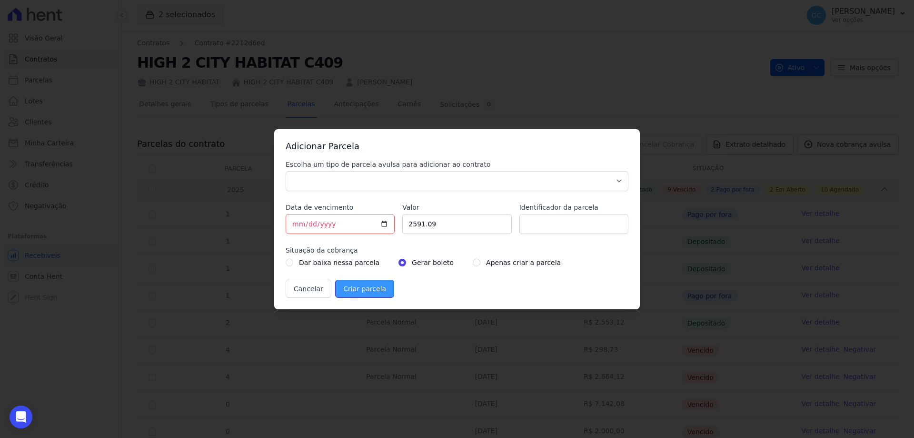
click at [361, 287] on input "Criar parcela" at bounding box center [364, 289] width 59 height 18
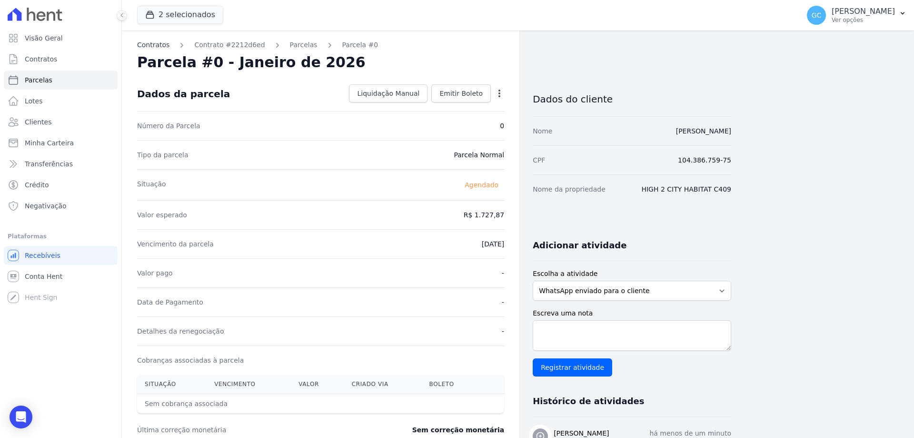
click at [158, 44] on link "Contratos" at bounding box center [153, 45] width 32 height 10
click at [290, 48] on link "Parcelas" at bounding box center [304, 45] width 28 height 10
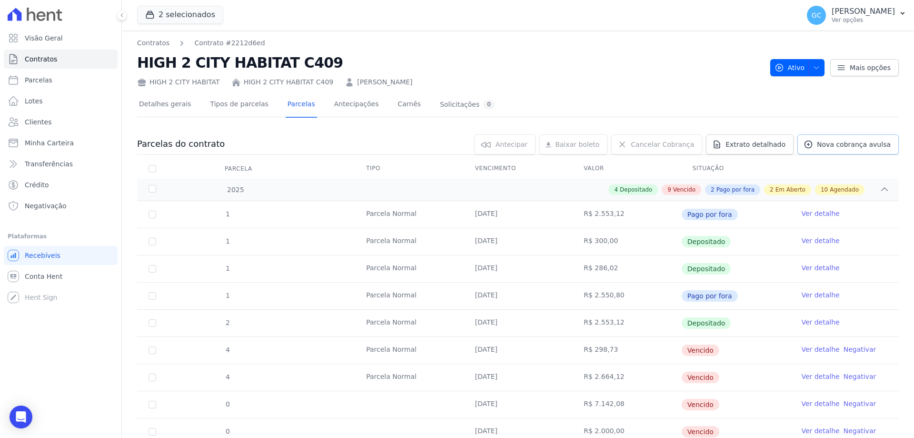
click at [857, 142] on span "Nova cobrança avulsa" at bounding box center [854, 145] width 74 height 10
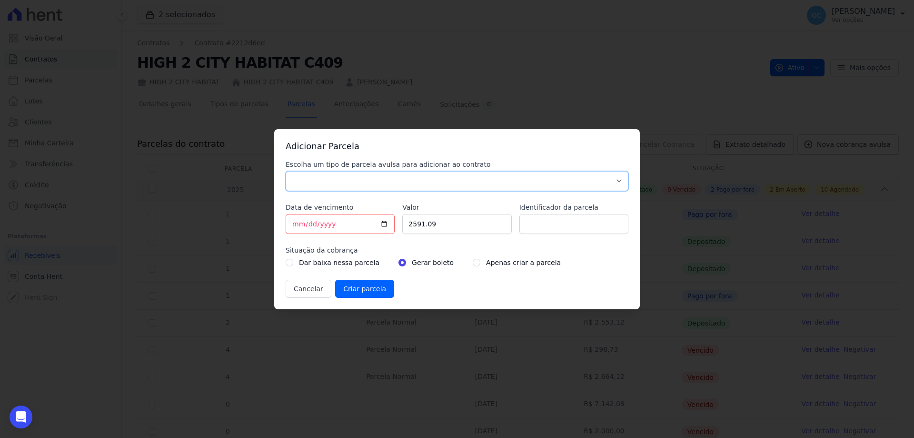
click at [361, 183] on select "Parcela Normal Sinal Caução Intercalada Chaves Pré Chaves Pós Chaves Taxas Quit…" at bounding box center [457, 181] width 343 height 20
select select "standard"
click at [286, 171] on select "Parcela Normal Sinal Caução Intercalada Chaves Pré Chaves Pós Chaves Taxas Quit…" at bounding box center [457, 181] width 343 height 20
click at [298, 224] on input "[DATE]" at bounding box center [340, 224] width 109 height 20
type input "[DATE]"
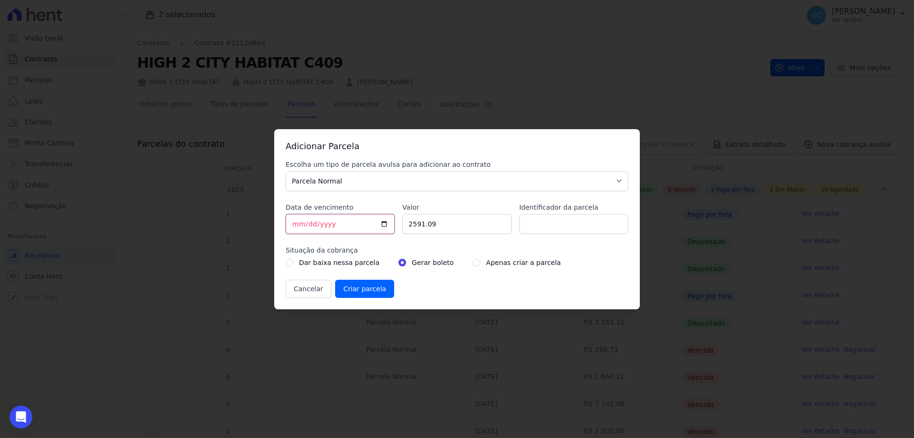
type input "252026-02-10"
type input "2026-02-10"
click at [415, 228] on input "2591.09" at bounding box center [456, 224] width 109 height 20
drag, startPoint x: 437, startPoint y: 228, endPoint x: 395, endPoint y: 222, distance: 42.2
click at [395, 222] on div "Escolha um tipo de parcela avulsa para adicionar ao contrato Parcela Normal Sin…" at bounding box center [457, 229] width 343 height 138
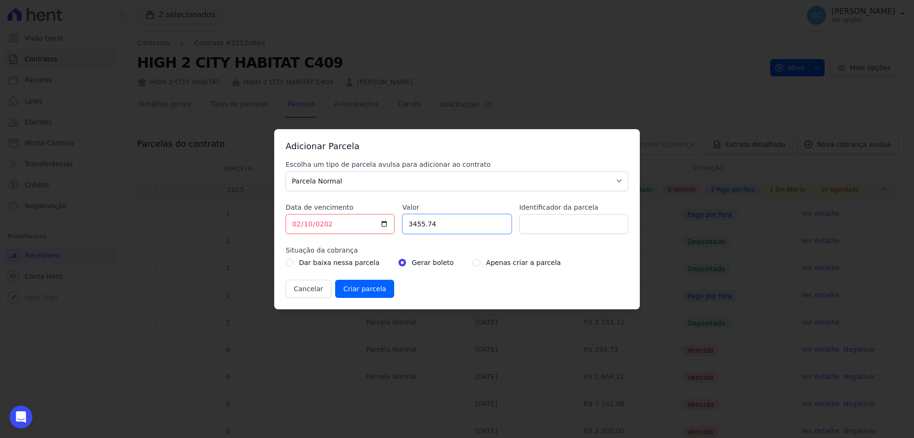
type input "3455.74"
click at [473, 264] on input "radio" at bounding box center [477, 263] width 8 height 8
radio input "true"
click at [371, 288] on input "Criar parcela" at bounding box center [364, 289] width 59 height 18
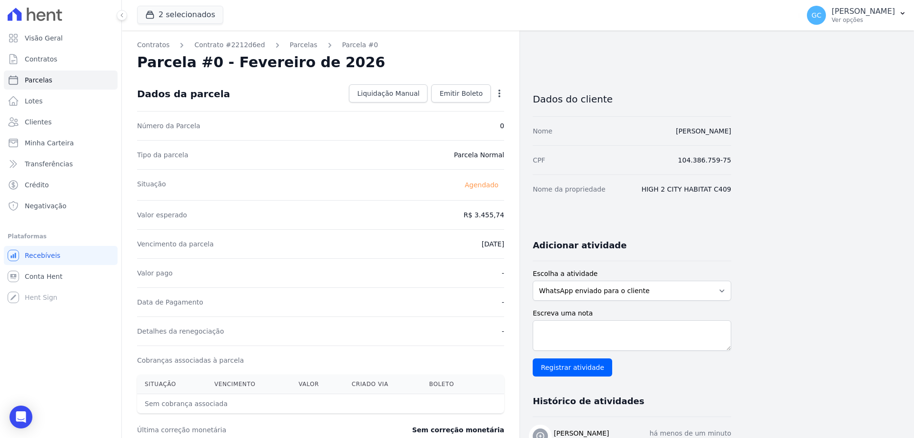
drag, startPoint x: 289, startPoint y: 47, endPoint x: 332, endPoint y: 52, distance: 43.7
click at [290, 47] on link "Parcelas" at bounding box center [304, 45] width 28 height 10
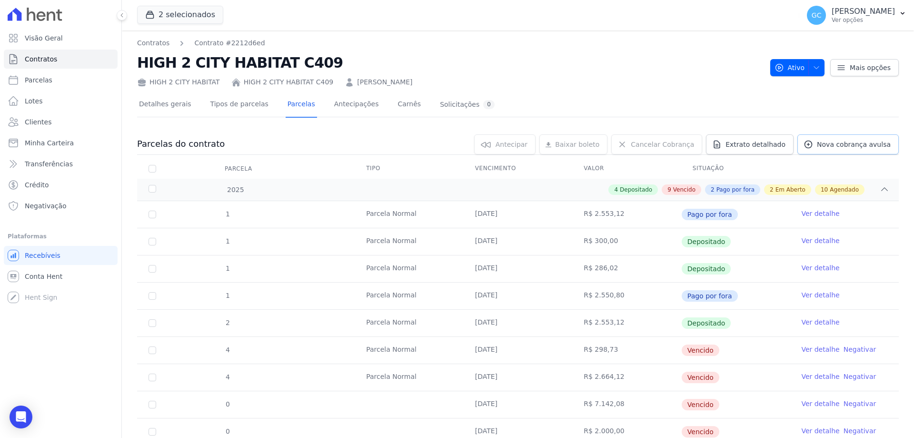
click at [849, 145] on span "Nova cobrança avulsa" at bounding box center [854, 145] width 74 height 10
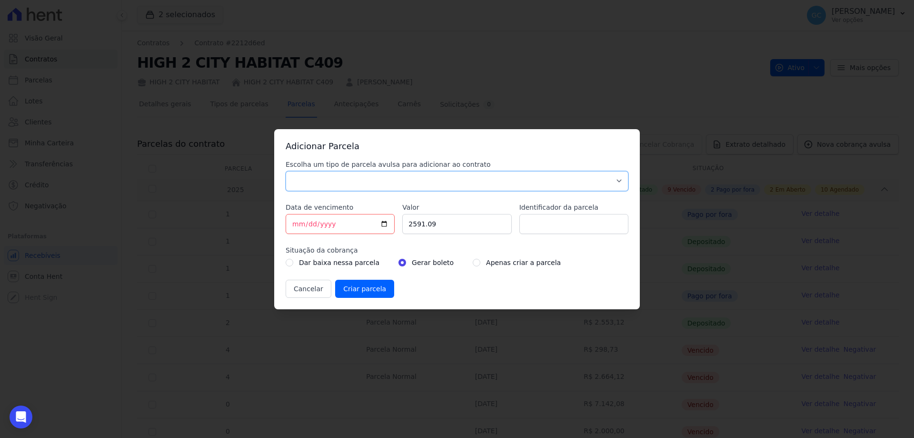
click at [335, 190] on select "Parcela Normal Sinal Caução Intercalada Chaves Pré Chaves Pós Chaves Taxas Quit…" at bounding box center [457, 181] width 343 height 20
select select "standard"
click at [286, 171] on select "Parcela Normal Sinal Caução Intercalada Chaves Pré Chaves Pós Chaves Taxas Quit…" at bounding box center [457, 181] width 343 height 20
click at [298, 223] on input "[DATE]" at bounding box center [340, 224] width 109 height 20
type input "[DATE]"
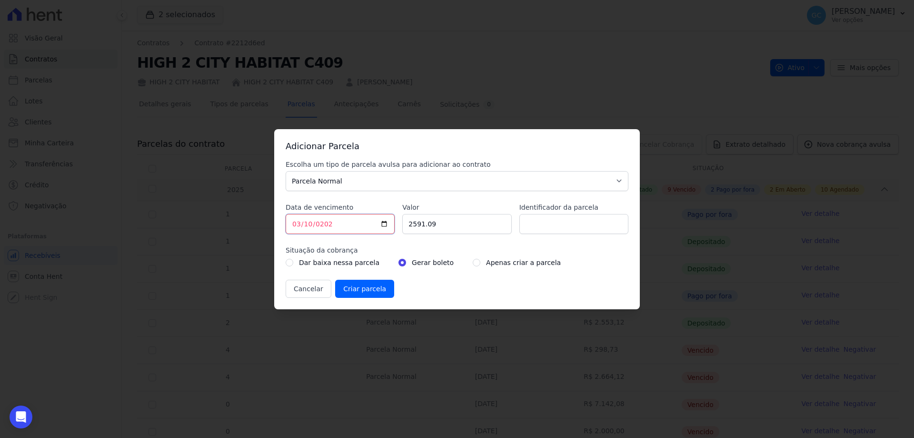
type input "2026-03-10"
drag, startPoint x: 451, startPoint y: 221, endPoint x: 373, endPoint y: 217, distance: 77.3
click at [373, 217] on div "Escolha um tipo de parcela avulsa para adicionar ao contrato Parcela Normal Sin…" at bounding box center [457, 229] width 343 height 138
type input "1727.87"
click at [473, 262] on input "radio" at bounding box center [477, 263] width 8 height 8
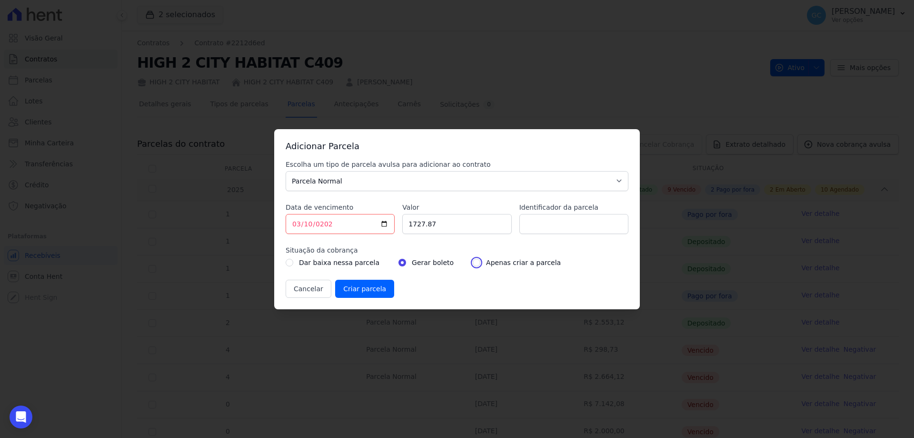
radio input "true"
click at [362, 288] on input "Criar parcela" at bounding box center [364, 289] width 59 height 18
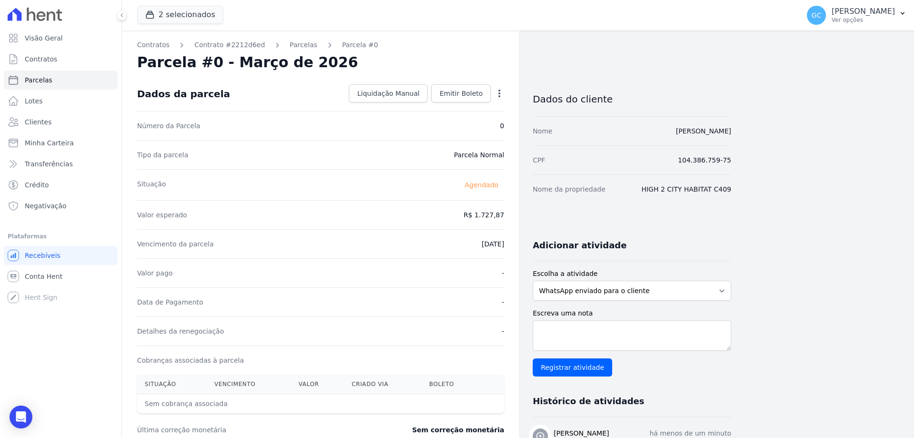
drag, startPoint x: 286, startPoint y: 47, endPoint x: 372, endPoint y: 60, distance: 87.2
click at [290, 47] on link "Parcelas" at bounding box center [304, 45] width 28 height 10
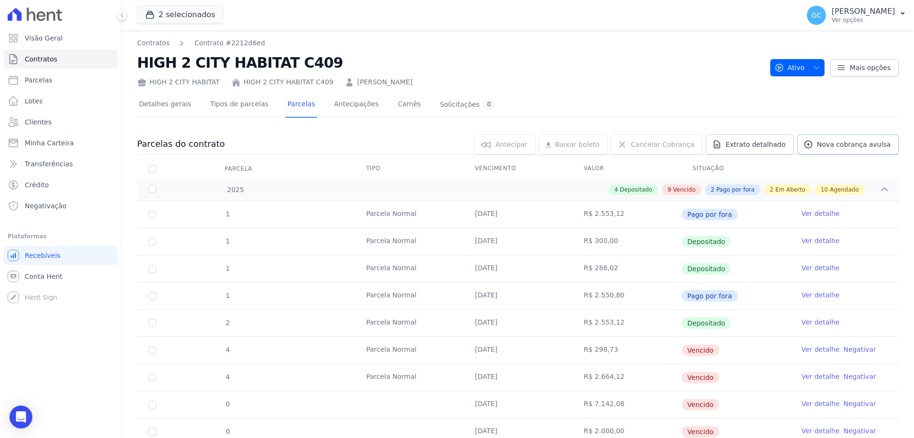
click at [818, 146] on span "Nova cobrança avulsa" at bounding box center [854, 145] width 74 height 10
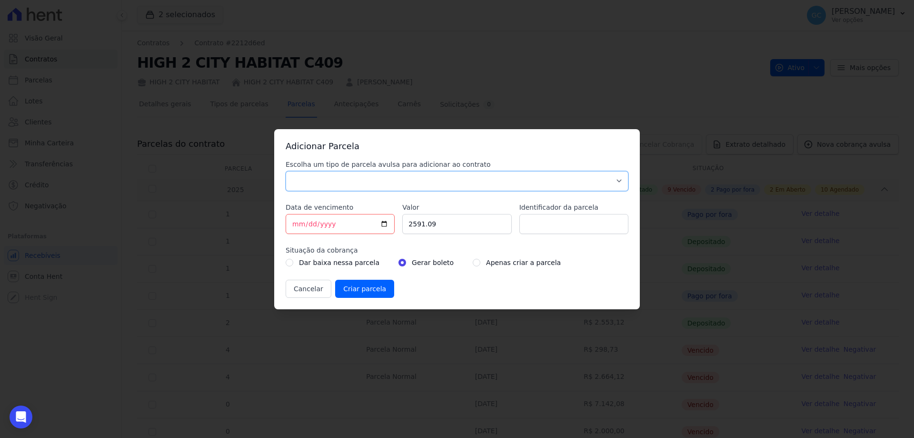
click at [347, 178] on select "Parcela Normal Sinal Caução Intercalada Chaves Pré Chaves Pós Chaves Taxas Quit…" at bounding box center [457, 181] width 343 height 20
select select "standard"
click at [286, 171] on select "Parcela Normal Sinal Caução Intercalada Chaves Pré Chaves Pós Chaves Taxas Quit…" at bounding box center [457, 181] width 343 height 20
click at [297, 221] on input "[DATE]" at bounding box center [340, 224] width 109 height 20
type input "[DATE]"
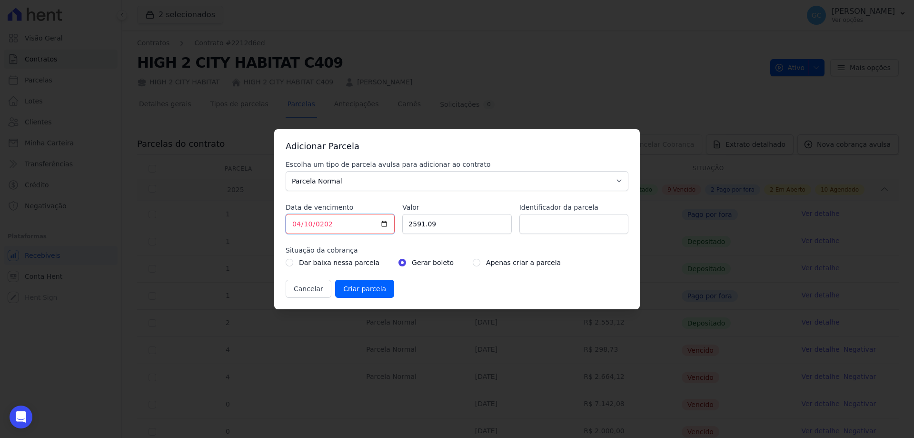
type input "2026-04-10"
drag, startPoint x: 442, startPoint y: 224, endPoint x: 401, endPoint y: 224, distance: 41.0
click at [401, 224] on div "Escolha um tipo de parcela avulsa para adicionar ao contrato Parcela Normal Sin…" at bounding box center [457, 229] width 343 height 138
type input "1727.87"
click at [473, 263] on input "radio" at bounding box center [477, 263] width 8 height 8
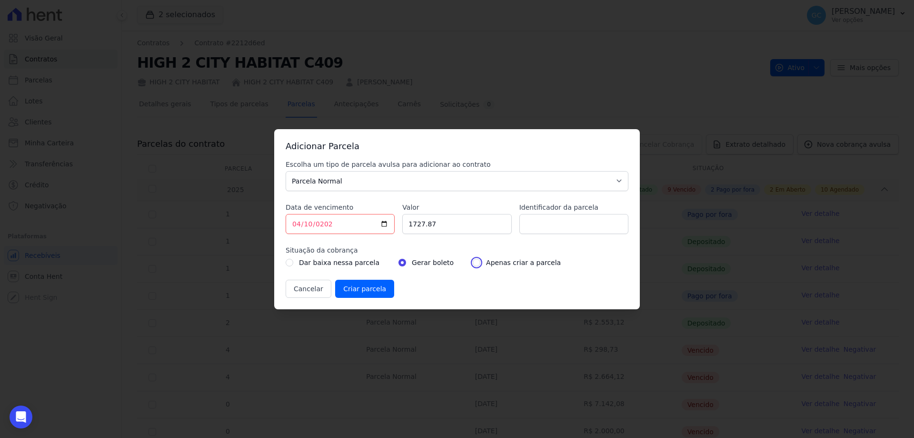
radio input "true"
click at [360, 291] on input "Criar parcela" at bounding box center [364, 289] width 59 height 18
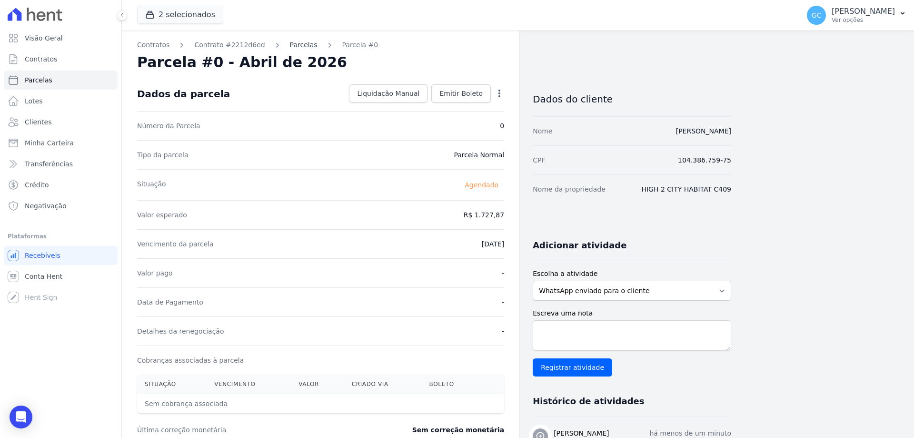
click at [297, 45] on link "Parcelas" at bounding box center [304, 45] width 28 height 10
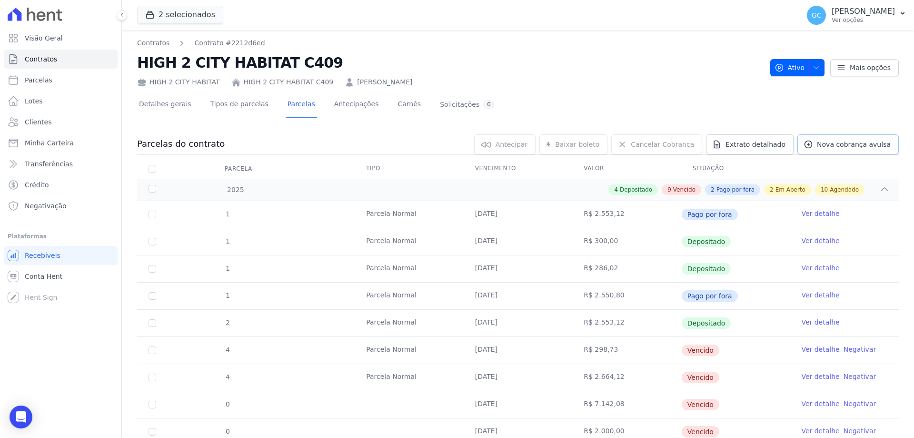
click at [832, 140] on span "Nova cobrança avulsa" at bounding box center [854, 145] width 74 height 10
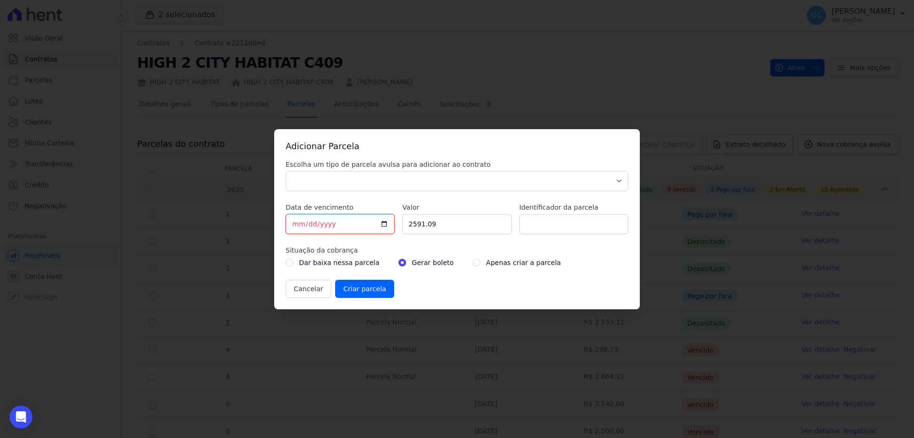
click at [295, 222] on input "[DATE]" at bounding box center [340, 224] width 109 height 20
type input "[DATE]"
type input "2026-05-10"
click at [425, 226] on input "2591.09" at bounding box center [456, 224] width 109 height 20
drag, startPoint x: 443, startPoint y: 228, endPoint x: 390, endPoint y: 227, distance: 53.8
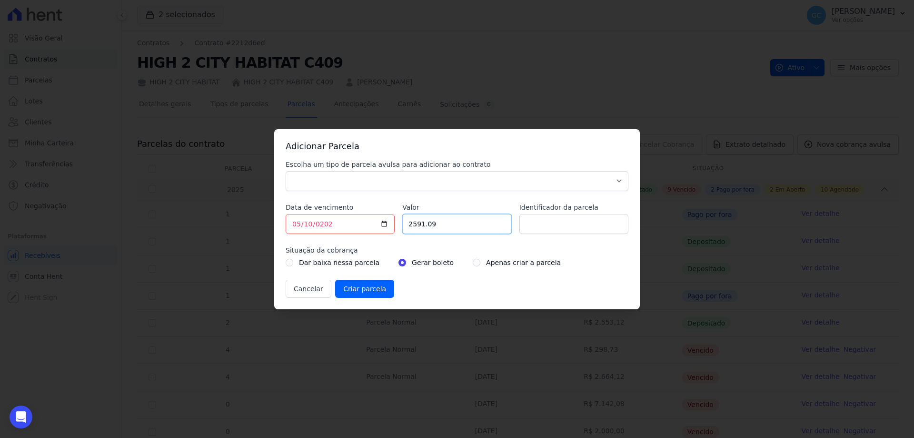
click at [390, 227] on div "Escolha um tipo de parcela avulsa para adicionar ao contrato Parcela Normal Sin…" at bounding box center [457, 229] width 343 height 138
type input "1727.87"
drag, startPoint x: 370, startPoint y: 183, endPoint x: 363, endPoint y: 188, distance: 7.8
click at [370, 183] on select "Parcela Normal Sinal Caução Intercalada Chaves Pré Chaves Pós Chaves Taxas Quit…" at bounding box center [457, 181] width 343 height 20
select select "standard"
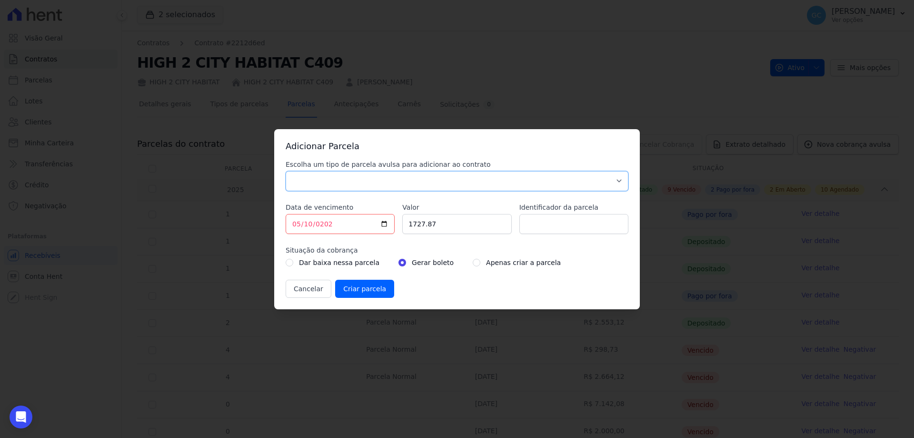
click at [286, 171] on select "Parcela Normal Sinal Caução Intercalada Chaves Pré Chaves Pós Chaves Taxas Quit…" at bounding box center [457, 181] width 343 height 20
click at [473, 266] on input "radio" at bounding box center [477, 263] width 8 height 8
radio input "true"
click at [375, 289] on input "Criar parcela" at bounding box center [364, 289] width 59 height 18
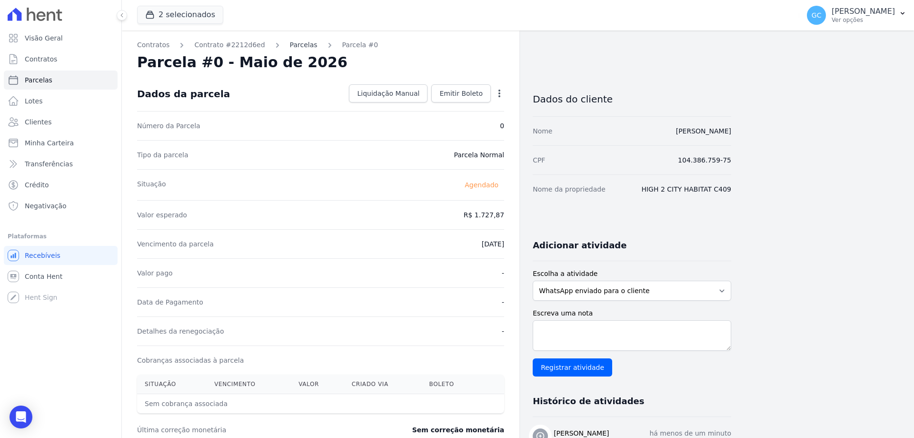
drag, startPoint x: 288, startPoint y: 47, endPoint x: 301, endPoint y: 49, distance: 12.5
click at [290, 47] on link "Parcelas" at bounding box center [304, 45] width 28 height 10
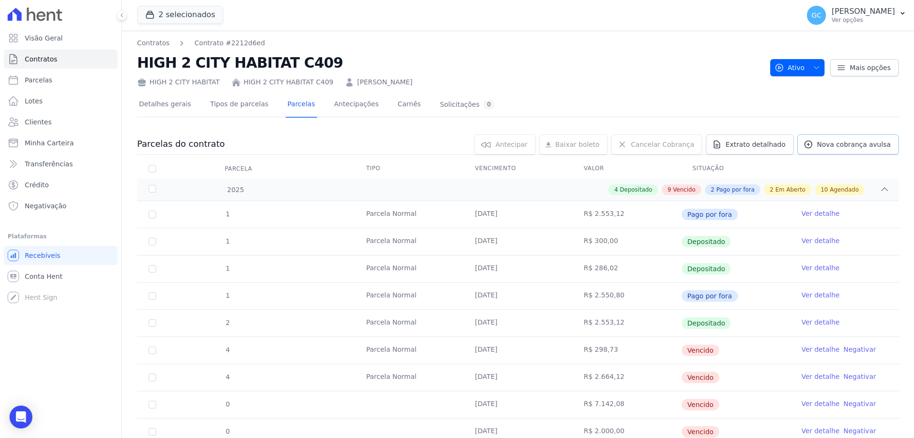
click at [812, 147] on icon at bounding box center [808, 144] width 7 height 7
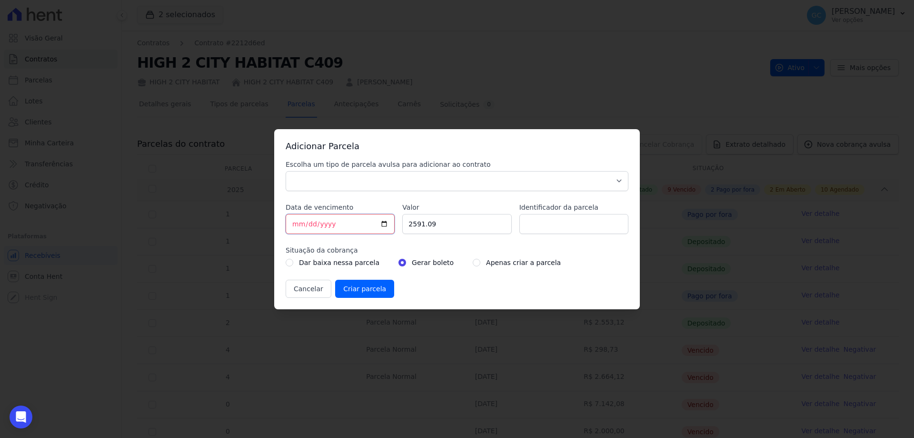
click at [296, 226] on input "[DATE]" at bounding box center [340, 224] width 109 height 20
type input "[DATE]"
type input "2026-06-10"
drag, startPoint x: 442, startPoint y: 222, endPoint x: 385, endPoint y: 222, distance: 57.2
click at [385, 222] on div "Escolha um tipo de parcela avulsa para adicionar ao contrato Parcela Normal Sin…" at bounding box center [457, 229] width 343 height 138
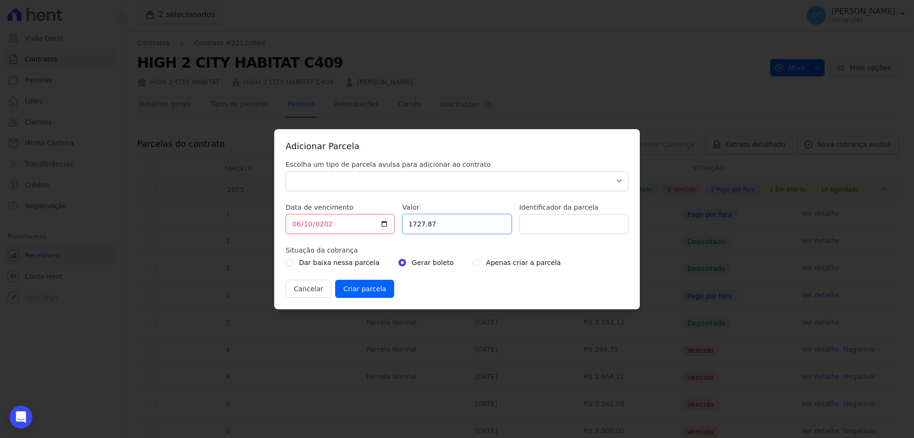
type input "1727.87"
drag, startPoint x: 362, startPoint y: 185, endPoint x: 356, endPoint y: 189, distance: 7.1
click at [362, 185] on select "Parcela Normal Sinal Caução Intercalada Chaves Pré Chaves Pós Chaves Taxas Quit…" at bounding box center [457, 181] width 343 height 20
select select "standard"
click at [286, 171] on select "Parcela Normal Sinal Caução Intercalada Chaves Pré Chaves Pós Chaves Taxas Quit…" at bounding box center [457, 181] width 343 height 20
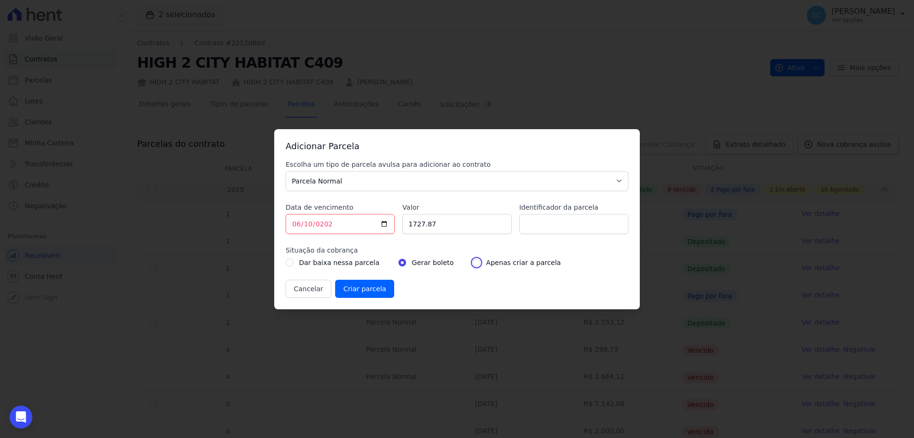
click at [473, 265] on input "radio" at bounding box center [477, 263] width 8 height 8
radio input "true"
click at [372, 286] on input "Criar parcela" at bounding box center [364, 289] width 59 height 18
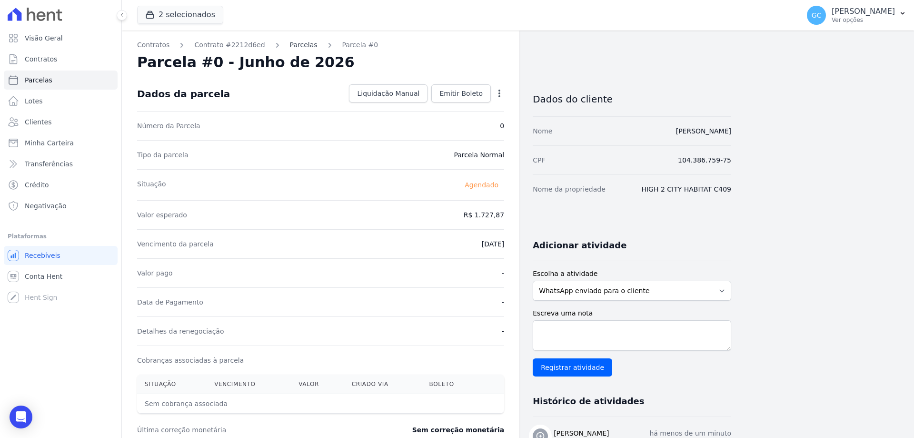
click at [293, 45] on link "Parcelas" at bounding box center [304, 45] width 28 height 10
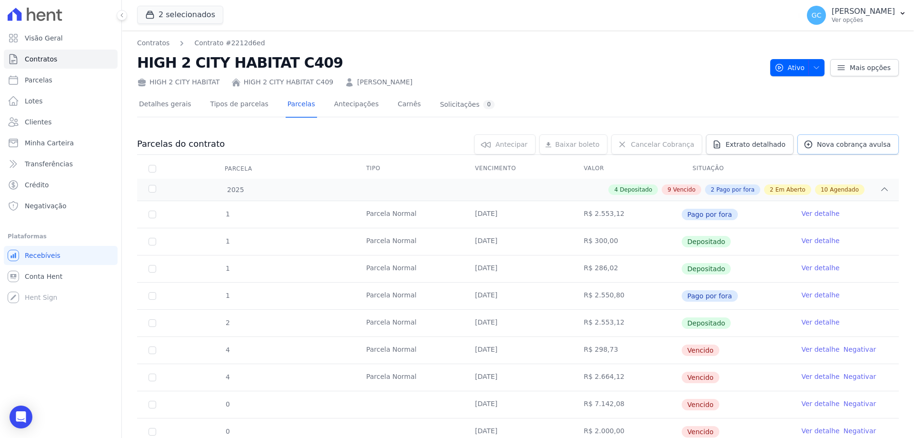
click at [838, 142] on span "Nova cobrança avulsa" at bounding box center [854, 145] width 74 height 10
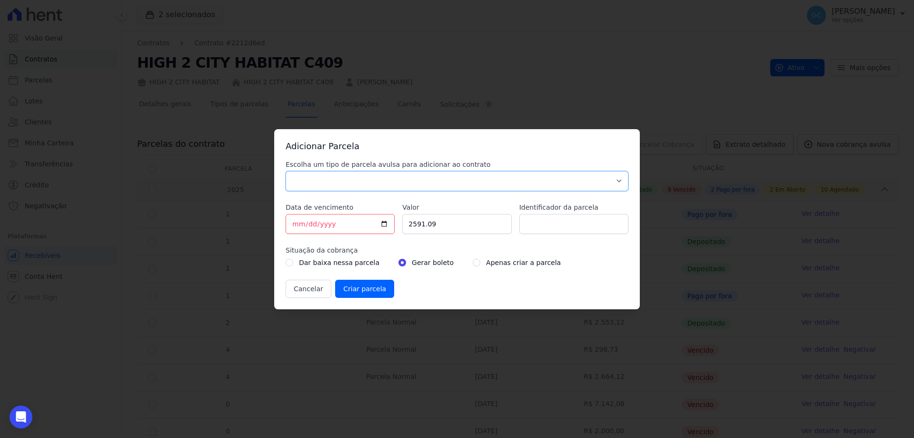
click at [322, 184] on select "Parcela Normal Sinal Caução Intercalada Chaves Pré Chaves Pós Chaves Taxas Quit…" at bounding box center [457, 181] width 343 height 20
select select "standard"
click at [286, 171] on select "Parcela Normal Sinal Caução Intercalada Chaves Pré Chaves Pós Chaves Taxas Quit…" at bounding box center [457, 181] width 343 height 20
click at [294, 222] on input "[DATE]" at bounding box center [340, 224] width 109 height 20
type input "[DATE]"
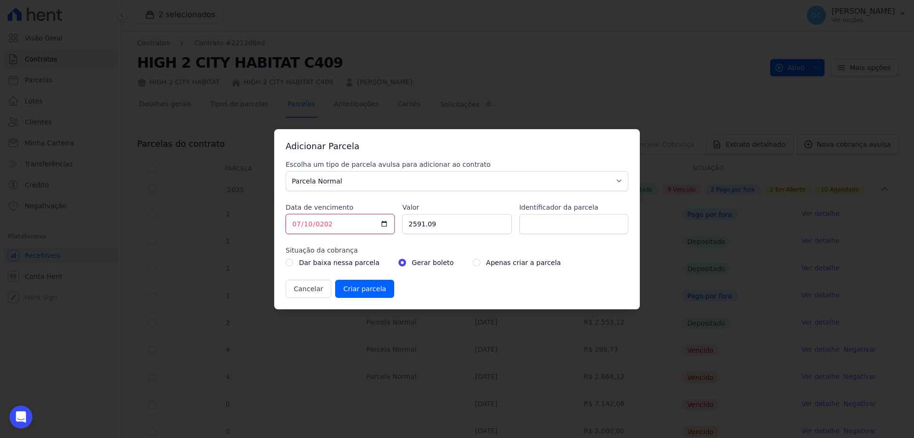
type input "2026-07-10"
click at [435, 230] on input "2591.09" at bounding box center [456, 224] width 109 height 20
drag, startPoint x: 440, startPoint y: 225, endPoint x: 376, endPoint y: 216, distance: 64.0
click at [376, 216] on div "Escolha um tipo de parcela avulsa para adicionar ao contrato Parcela Normal Sin…" at bounding box center [457, 229] width 343 height 138
type input "1727.87"
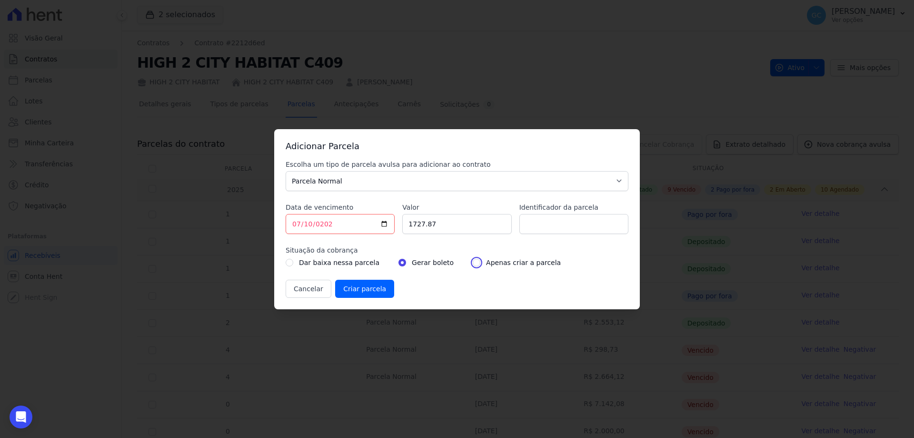
click at [473, 263] on input "radio" at bounding box center [477, 263] width 8 height 8
radio input "true"
click at [351, 285] on input "Criar parcela" at bounding box center [364, 289] width 59 height 18
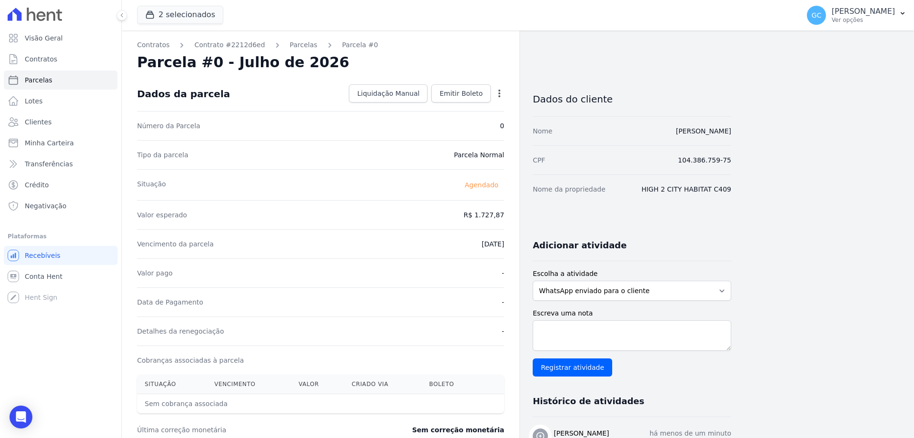
drag, startPoint x: 294, startPoint y: 48, endPoint x: 401, endPoint y: 73, distance: 109.3
click at [294, 48] on link "Parcelas" at bounding box center [304, 45] width 28 height 10
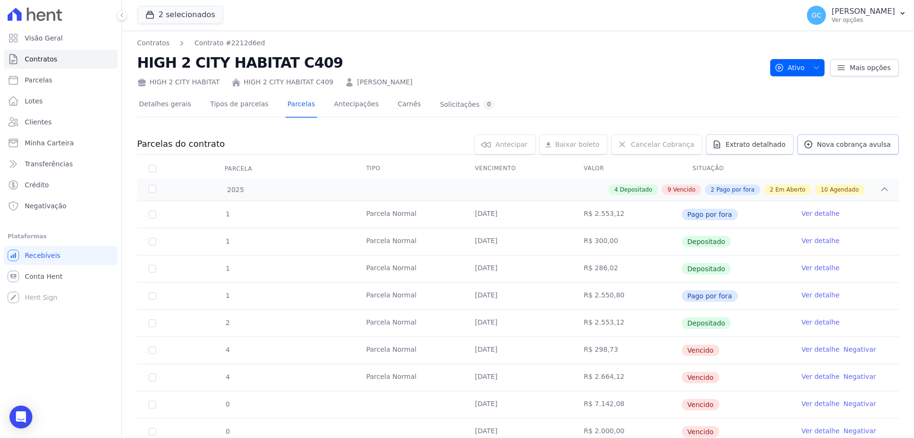
click at [832, 145] on span "Nova cobrança avulsa" at bounding box center [854, 145] width 74 height 10
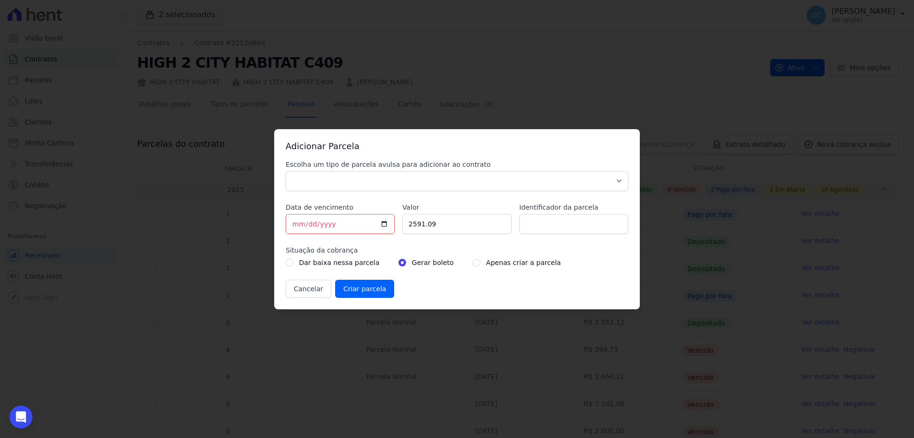
drag, startPoint x: 381, startPoint y: 191, endPoint x: 372, endPoint y: 191, distance: 9.0
click at [381, 191] on div "Escolha um tipo de parcela avulsa para adicionar ao contrato Parcela Normal Sin…" at bounding box center [457, 229] width 343 height 138
click at [337, 186] on select "Parcela Normal Sinal Caução Intercalada Chaves Pré Chaves Pós Chaves Taxas Quit…" at bounding box center [457, 181] width 343 height 20
select select "standard"
click at [286, 171] on select "Parcela Normal Sinal Caução Intercalada Chaves Pré Chaves Pós Chaves Taxas Quit…" at bounding box center [457, 181] width 343 height 20
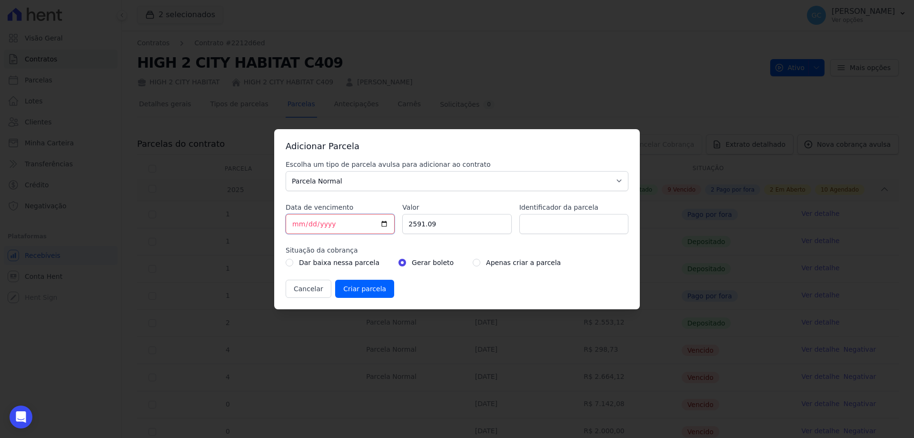
click at [294, 225] on input "[DATE]" at bounding box center [340, 224] width 109 height 20
type input "[DATE]"
type input "2026-08-10"
click at [441, 223] on input "2591.09" at bounding box center [456, 224] width 109 height 20
drag, startPoint x: 455, startPoint y: 222, endPoint x: 393, endPoint y: 222, distance: 61.9
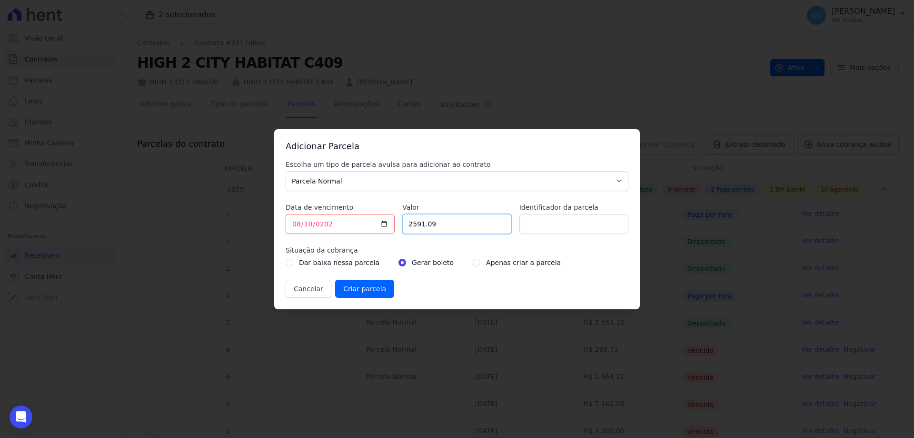
click at [393, 222] on div "Escolha um tipo de parcela avulsa para adicionar ao contrato Parcela Normal Sin…" at bounding box center [457, 229] width 343 height 138
type input "1727.87"
click at [473, 261] on input "radio" at bounding box center [477, 263] width 8 height 8
radio input "true"
click at [364, 287] on input "Criar parcela" at bounding box center [364, 289] width 59 height 18
